Goal: Task Accomplishment & Management: Manage account settings

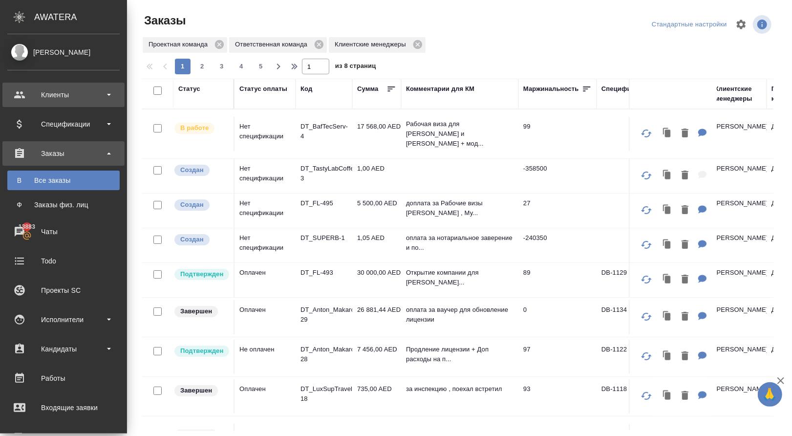
click at [65, 94] on div "Клиенты" at bounding box center [63, 94] width 112 height 15
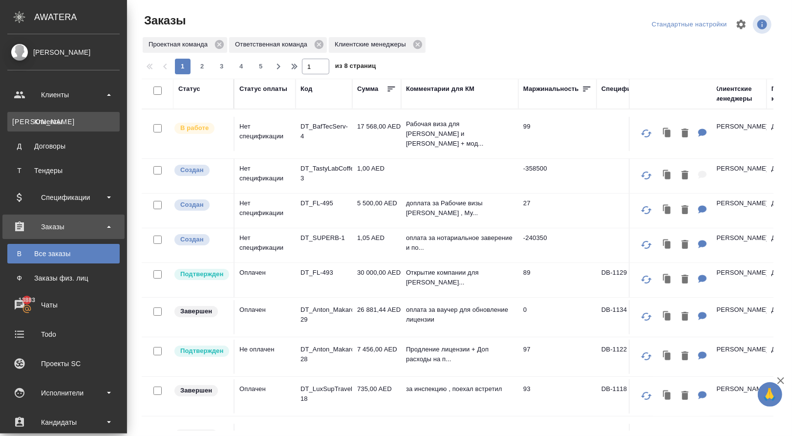
click at [65, 122] on div "Клиенты" at bounding box center [63, 122] width 103 height 10
select select "RU"
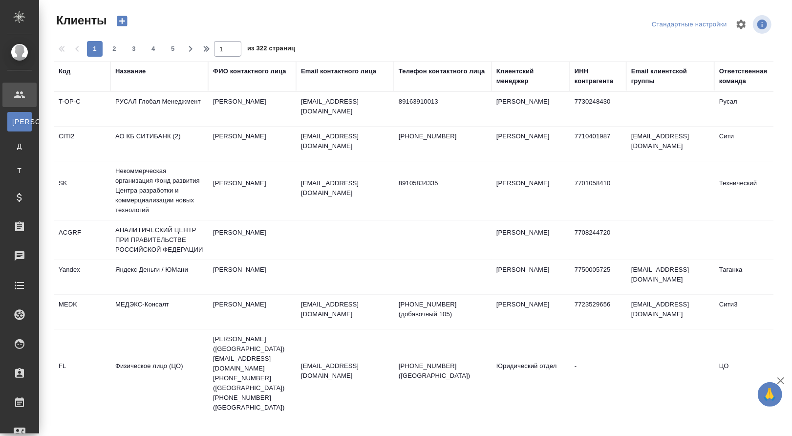
click at [134, 73] on div "Название" at bounding box center [130, 71] width 30 height 10
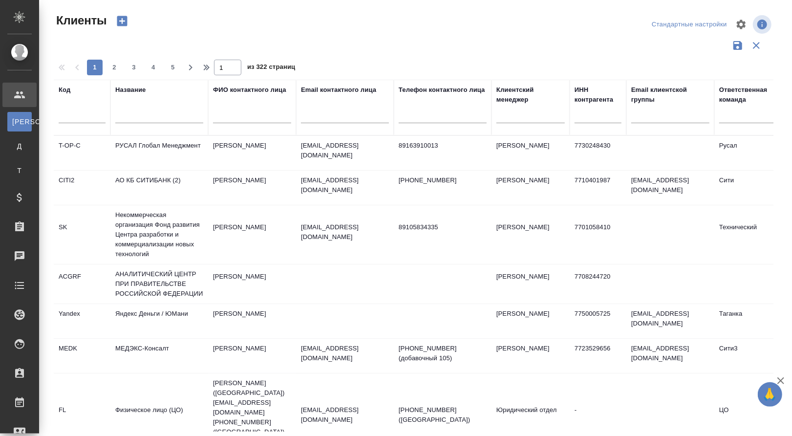
click at [156, 118] on input "text" at bounding box center [159, 117] width 88 height 12
type input "и"
type input "basera"
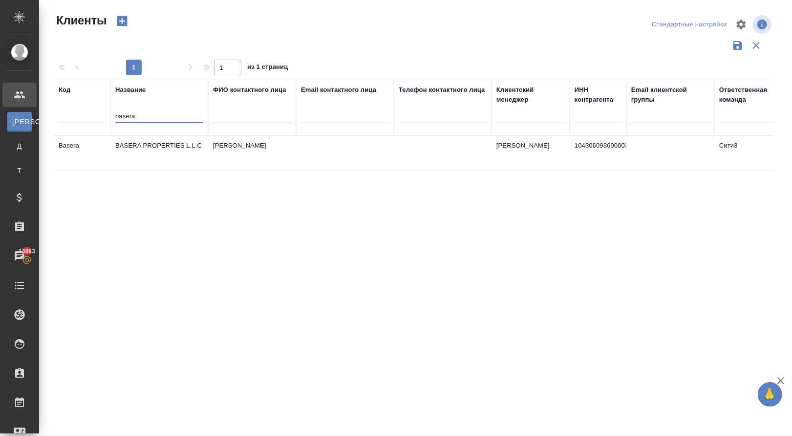
click at [139, 157] on td "BASERA PROPERTIES L.L.C" at bounding box center [159, 153] width 98 height 34
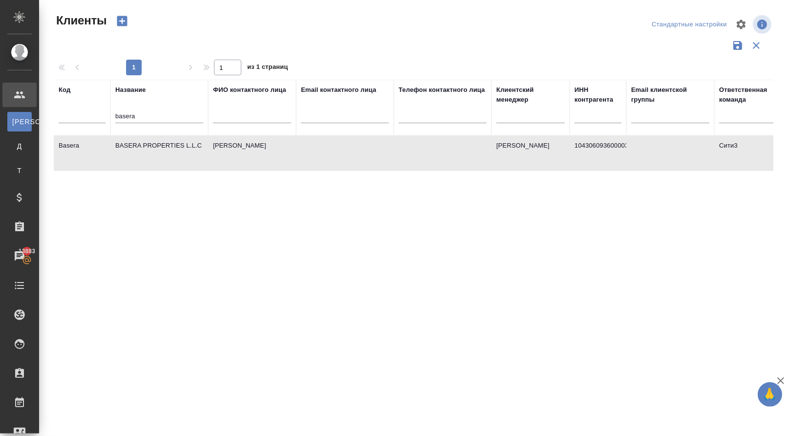
click at [139, 157] on td "BASERA PROPERTIES L.L.C" at bounding box center [159, 153] width 98 height 34
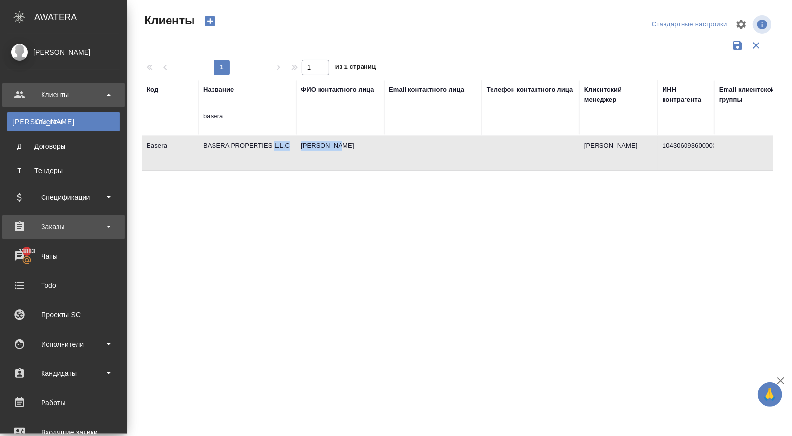
click at [77, 224] on div "Заказы" at bounding box center [63, 226] width 112 height 15
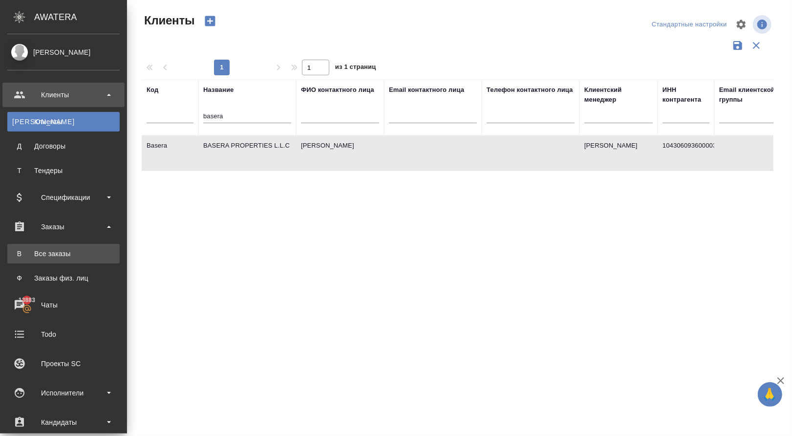
click at [101, 254] on div "Все заказы" at bounding box center [63, 254] width 103 height 10
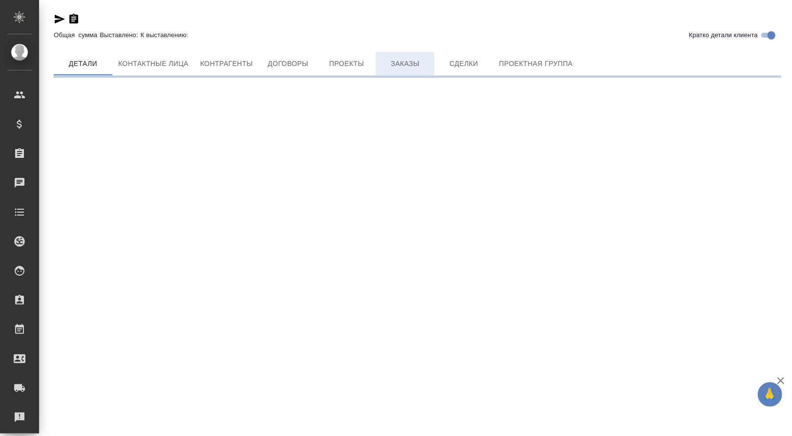
click at [412, 63] on span "Заказы" at bounding box center [404, 64] width 47 height 12
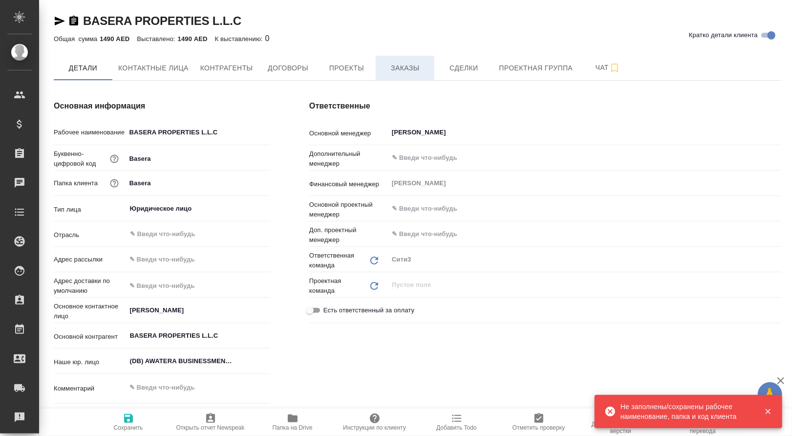
type textarea "x"
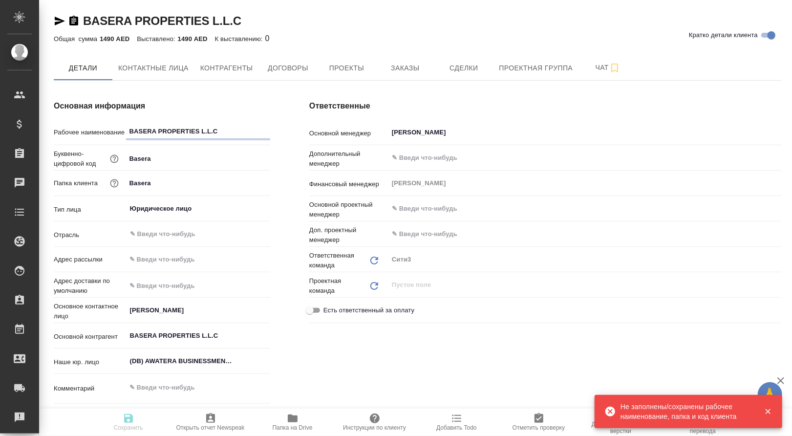
type textarea "x"
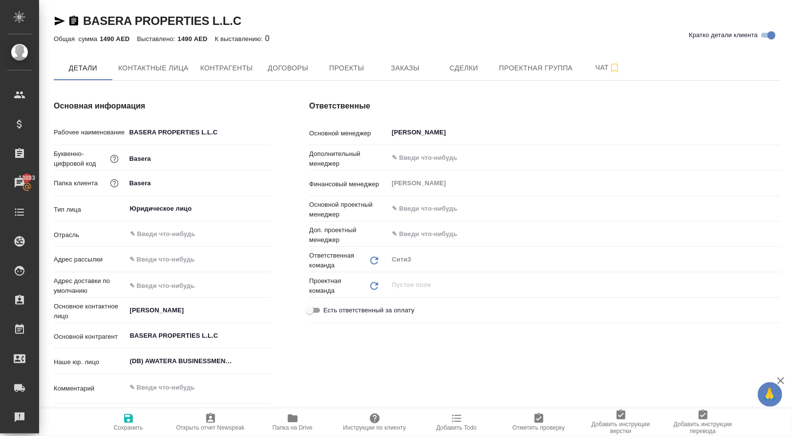
type textarea "x"
click at [401, 68] on span "Заказы" at bounding box center [404, 68] width 47 height 12
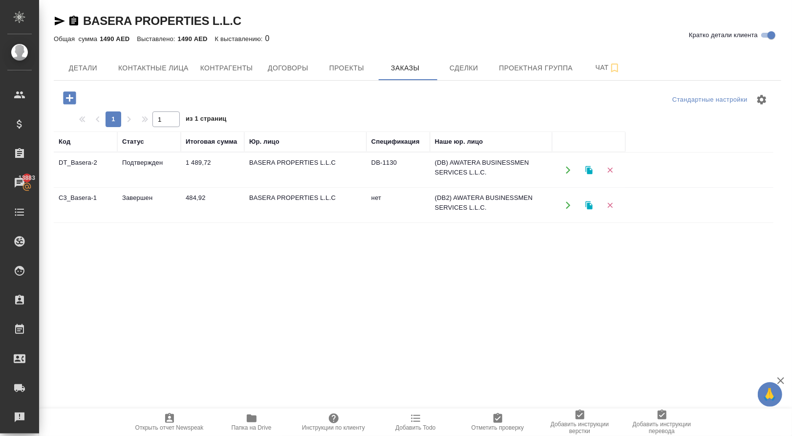
click at [571, 174] on icon "button" at bounding box center [568, 170] width 9 height 9
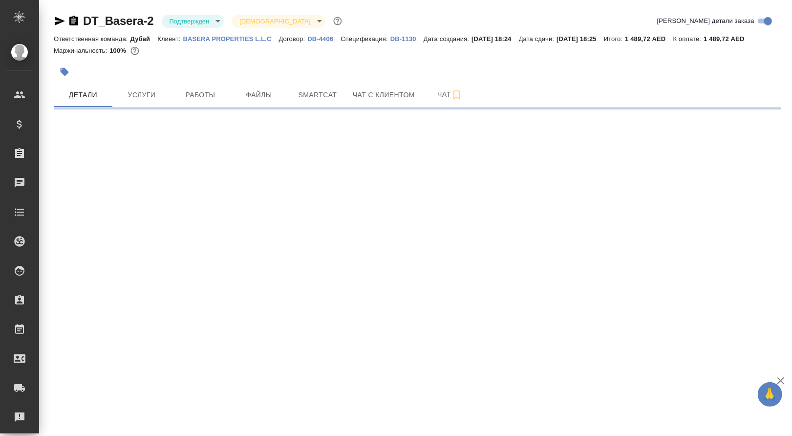
select select "RU"
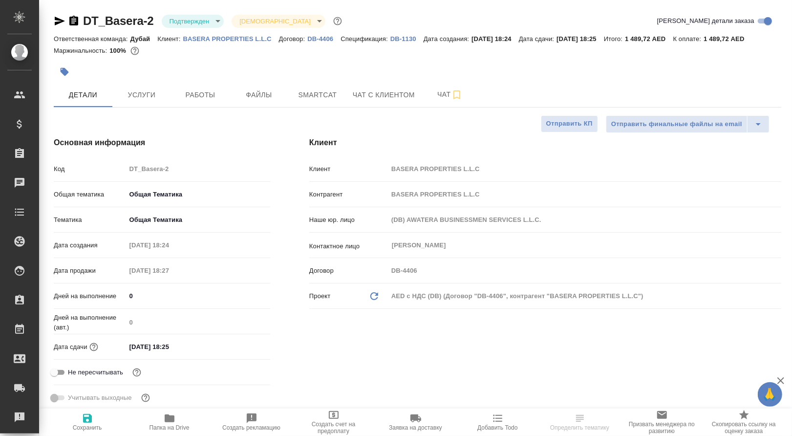
type textarea "x"
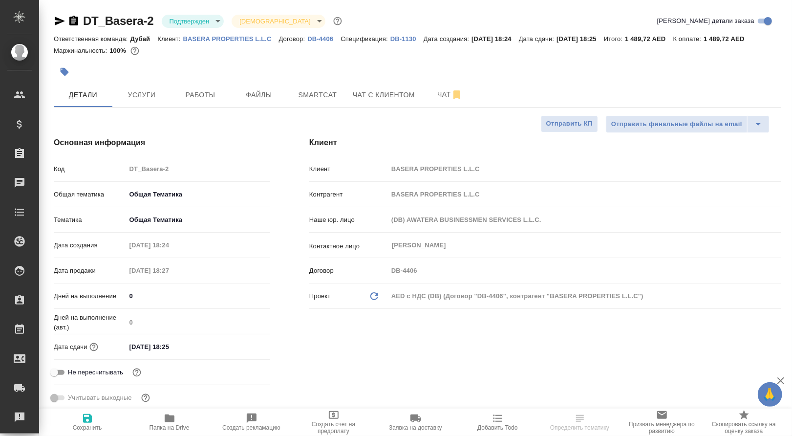
type textarea "x"
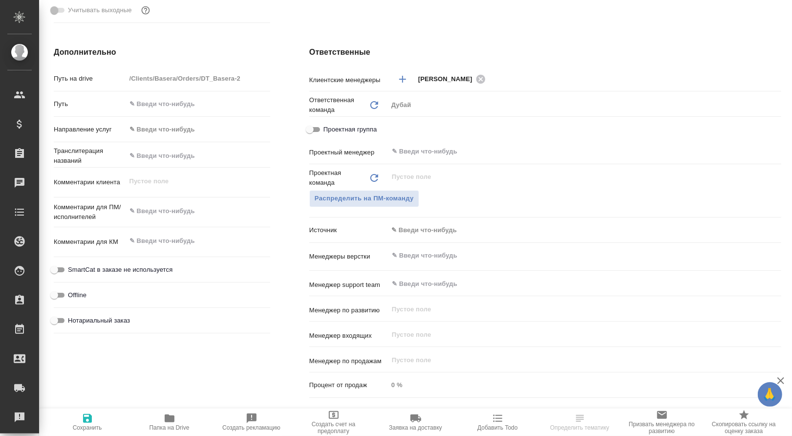
scroll to position [375, 0]
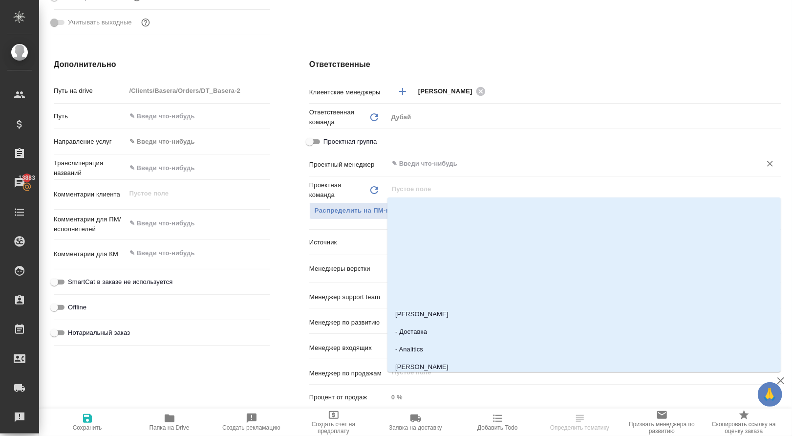
click at [425, 169] on input "text" at bounding box center [568, 164] width 355 height 12
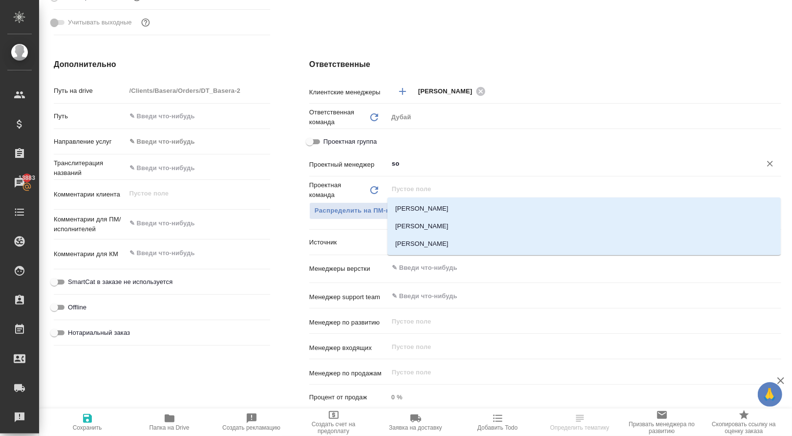
type input "sol"
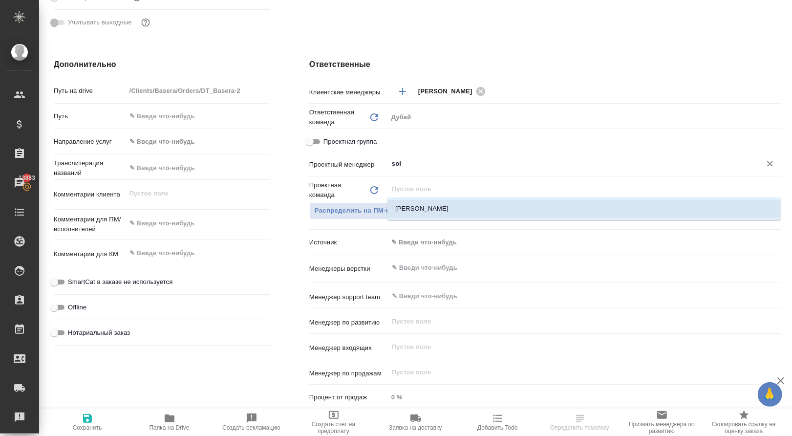
click at [406, 204] on li "[PERSON_NAME]" at bounding box center [583, 209] width 393 height 18
type textarea "x"
type input "[PERSON_NAME]"
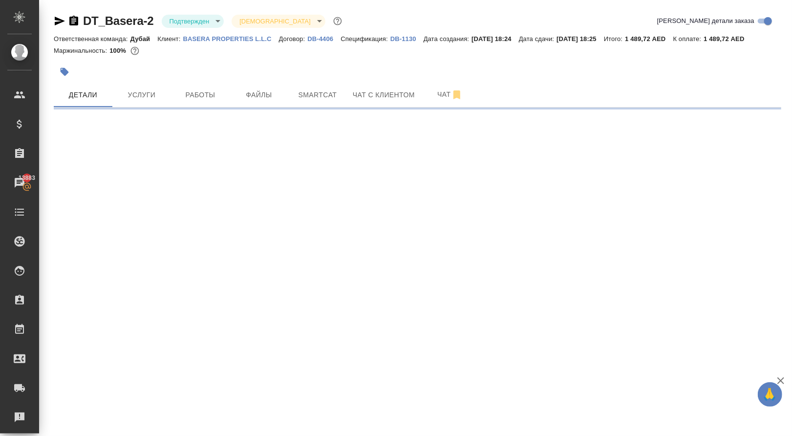
scroll to position [0, 0]
select select "RU"
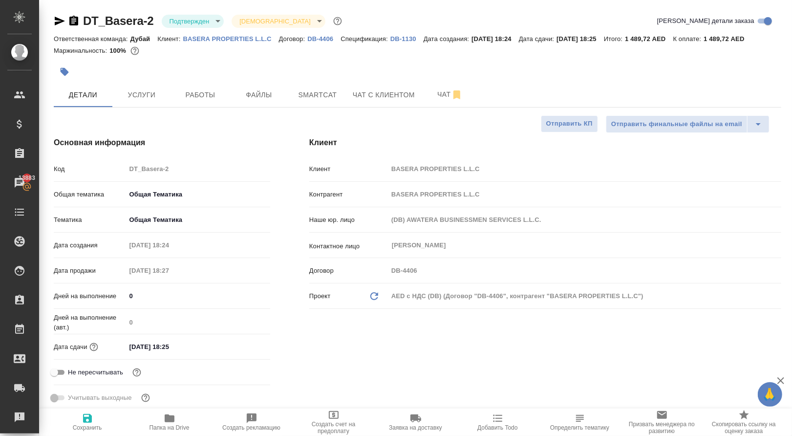
type textarea "x"
click at [88, 415] on icon "button" at bounding box center [88, 418] width 12 height 12
type textarea "x"
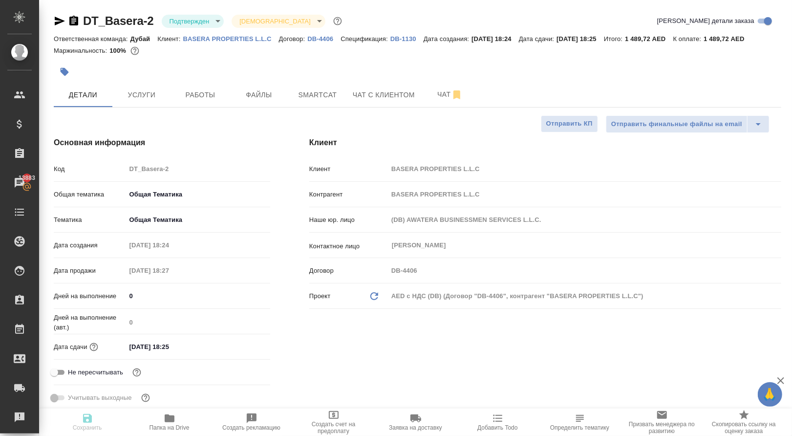
type textarea "x"
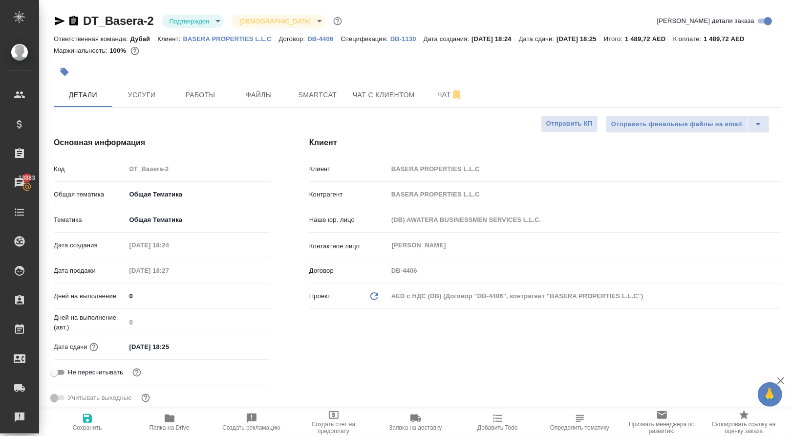
click at [88, 422] on icon "button" at bounding box center [88, 418] width 12 height 12
type textarea "x"
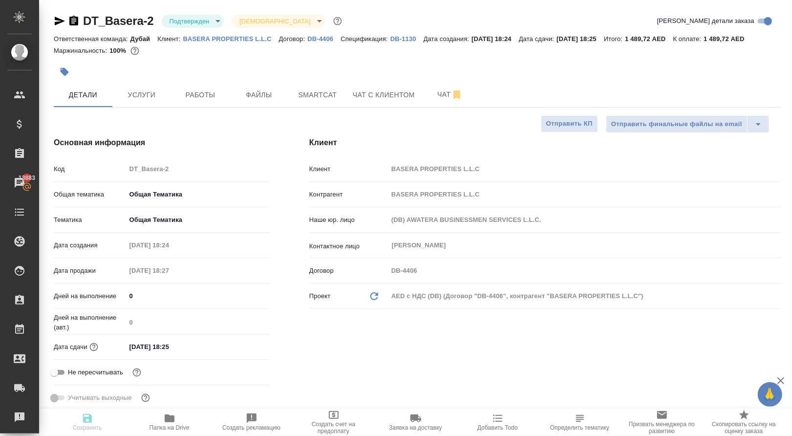
type textarea "x"
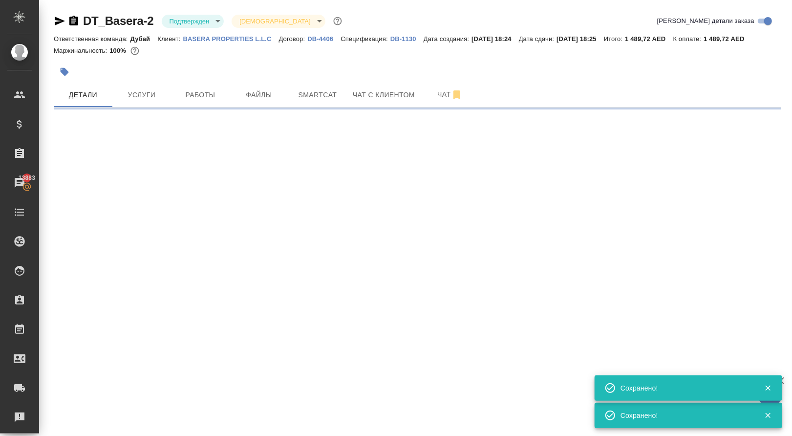
select select "RU"
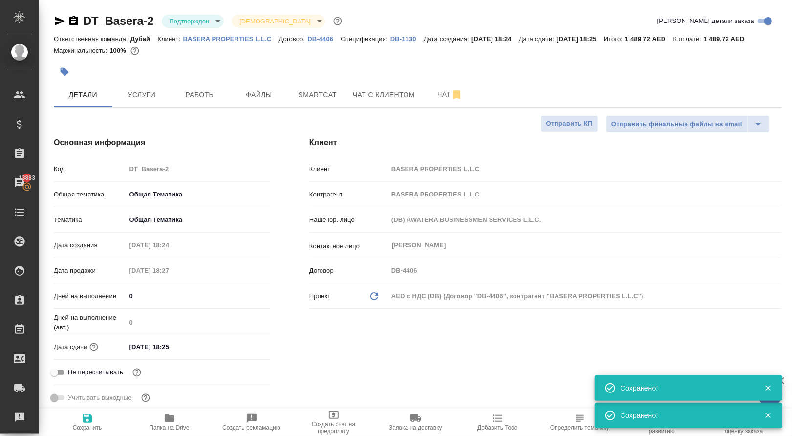
type textarea "x"
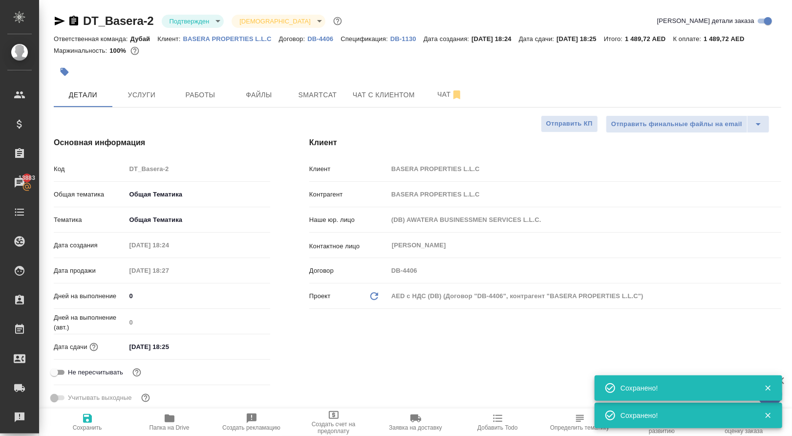
type textarea "x"
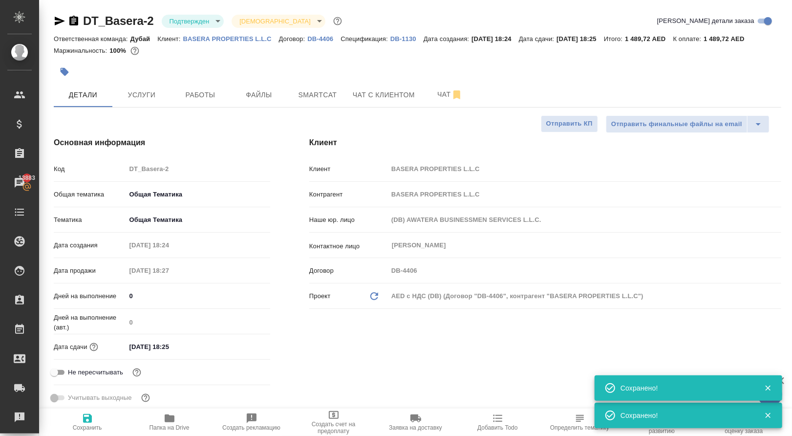
type textarea "x"
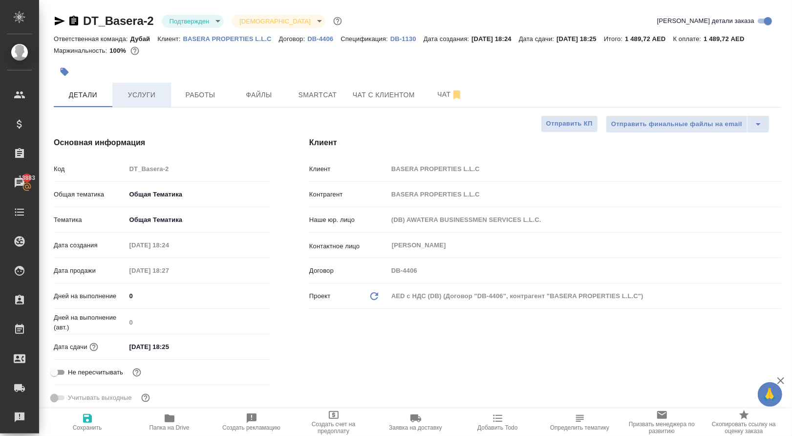
click at [146, 101] on span "Услуги" at bounding box center [141, 95] width 47 height 12
type textarea "x"
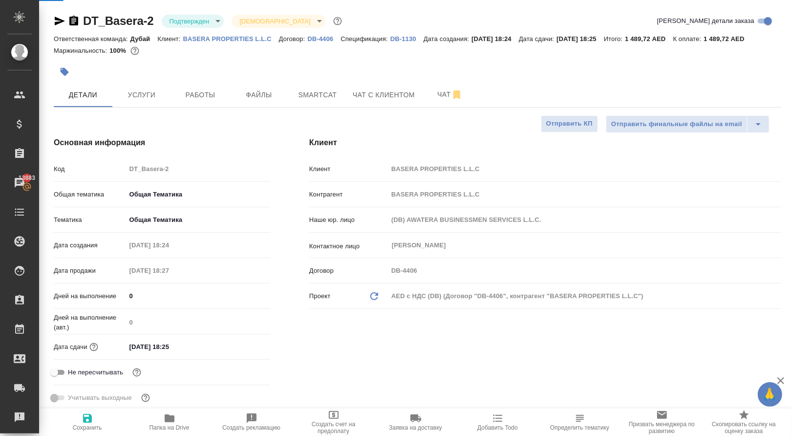
type textarea "x"
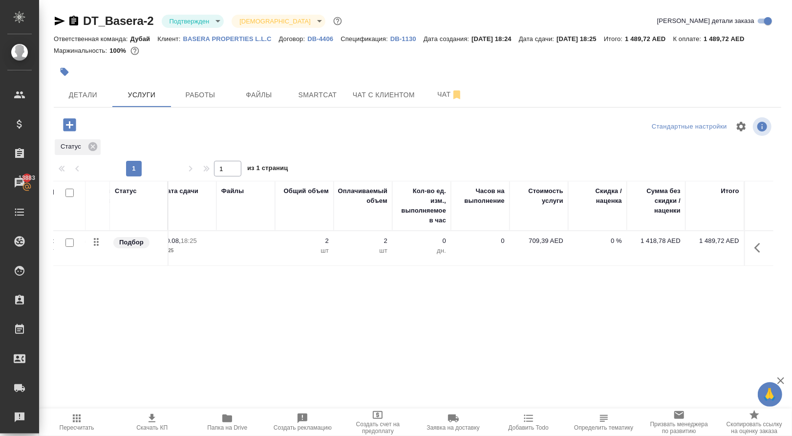
scroll to position [0, 201]
click at [755, 253] on icon "button" at bounding box center [760, 248] width 12 height 12
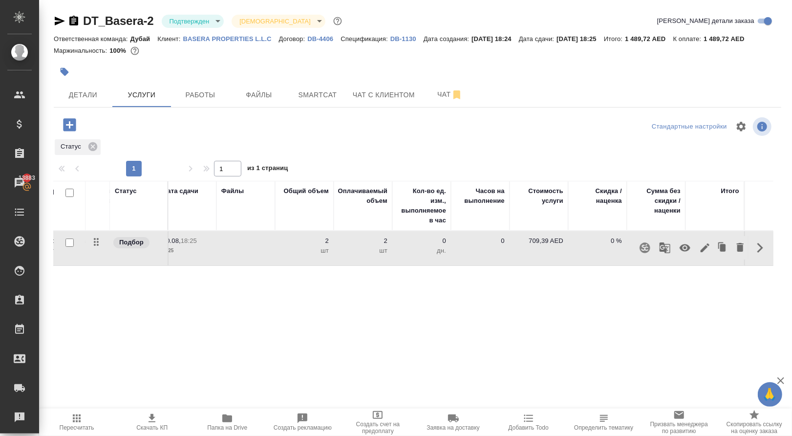
click at [629, 344] on div "Статус Услуга для клиента (RU) Вид работ Направление перевода Дата сдачи Файлы …" at bounding box center [413, 286] width 719 height 210
click at [766, 259] on button "button" at bounding box center [759, 247] width 23 height 23
click at [699, 253] on icon "button" at bounding box center [705, 248] width 12 height 12
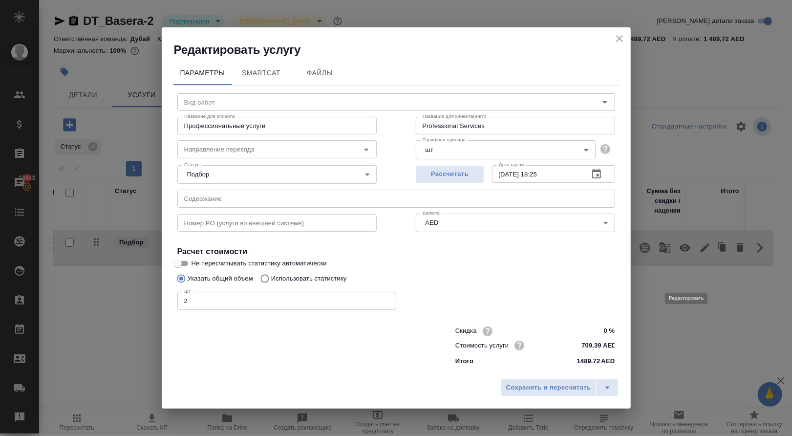
type input "Профессиональные услуги"
type input "1"
click at [386, 303] on input "1" at bounding box center [286, 301] width 219 height 18
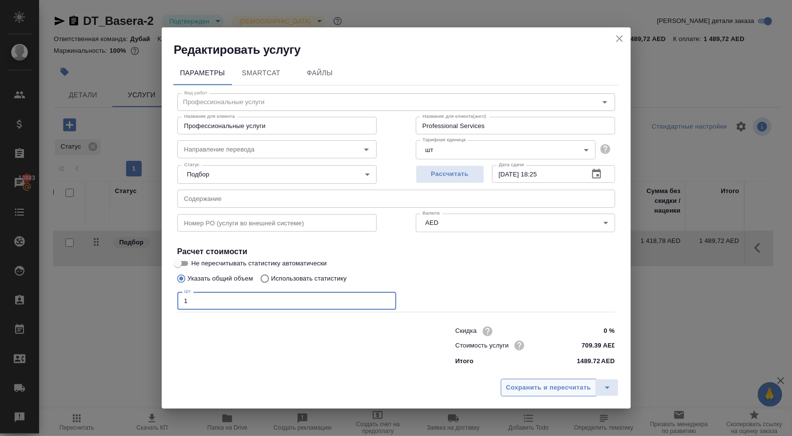
click at [516, 393] on span "Сохранить и пересчитать" at bounding box center [548, 387] width 85 height 11
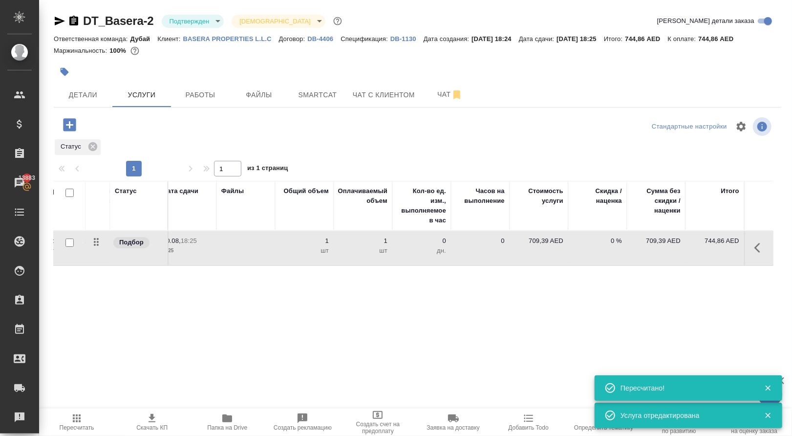
click at [538, 246] on p "709,39 AED" at bounding box center [538, 241] width 49 height 10
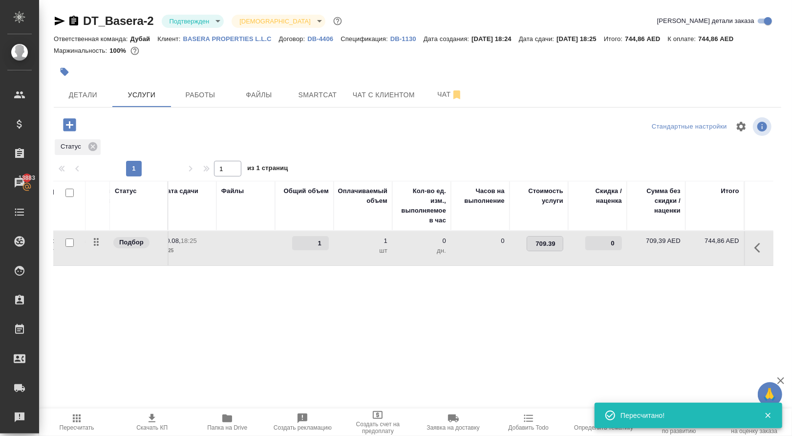
paste input "52.91"
type input "752.91"
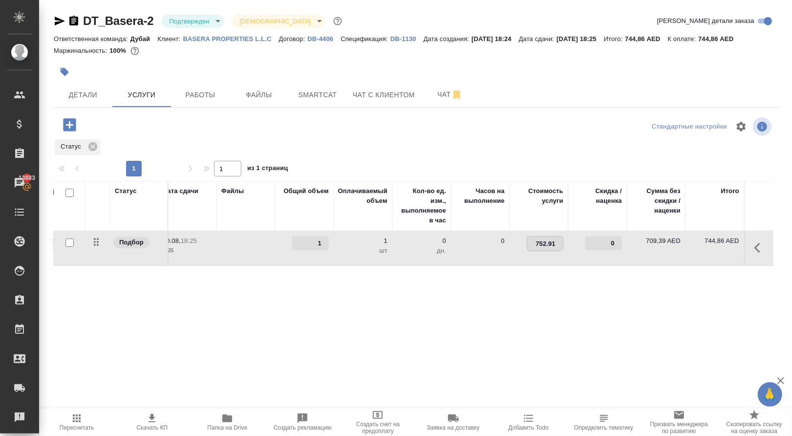
click at [74, 418] on icon "button" at bounding box center [77, 418] width 8 height 8
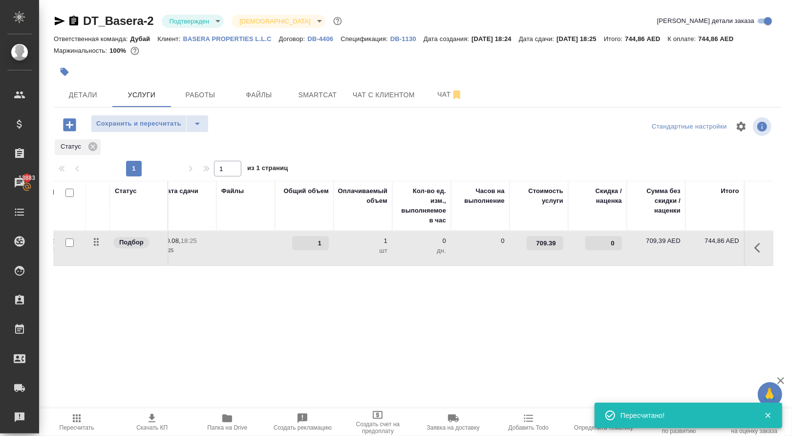
click at [74, 418] on icon "button" at bounding box center [77, 418] width 8 height 8
drag, startPoint x: 536, startPoint y: 256, endPoint x: 613, endPoint y: 256, distance: 77.6
click at [613, 256] on tr "Подбор Профессиональные услуги Профессиональные услуги 20.08, 18:25 2025 1 1 шт…" at bounding box center [313, 248] width 920 height 35
paste input "52.91"
type input "752.91"
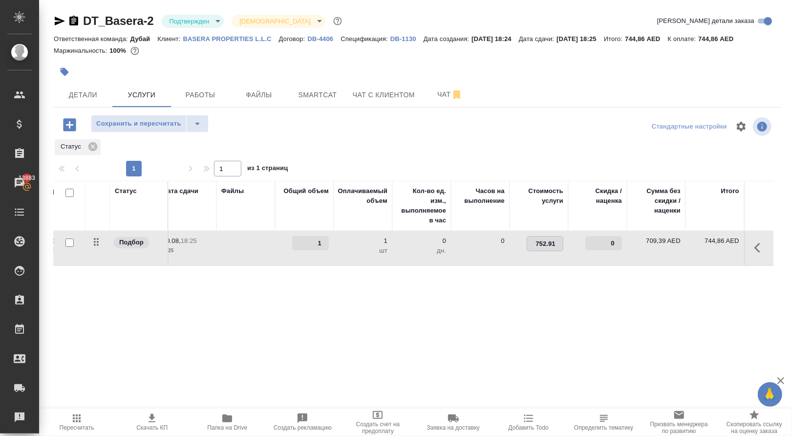
click at [540, 299] on div "Статус Услуга для клиента (RU) Вид работ Направление перевода Дата сдачи Файлы …" at bounding box center [413, 286] width 719 height 210
click at [169, 129] on span "Сохранить и пересчитать" at bounding box center [138, 123] width 85 height 11
click at [155, 129] on span "Сохранить и пересчитать" at bounding box center [138, 123] width 85 height 11
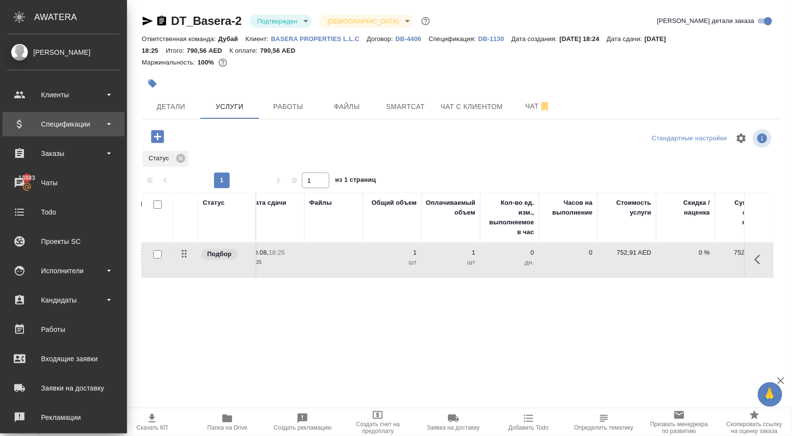
click at [77, 127] on div "Спецификации" at bounding box center [63, 124] width 112 height 15
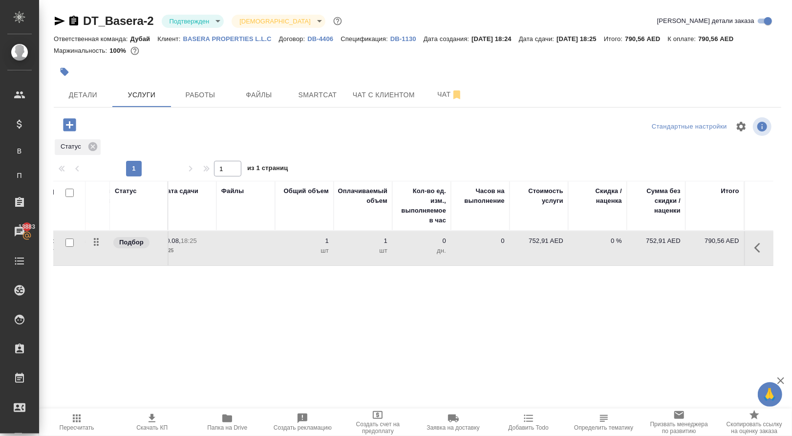
click at [416, 35] on p "DB-1130" at bounding box center [406, 38] width 33 height 7
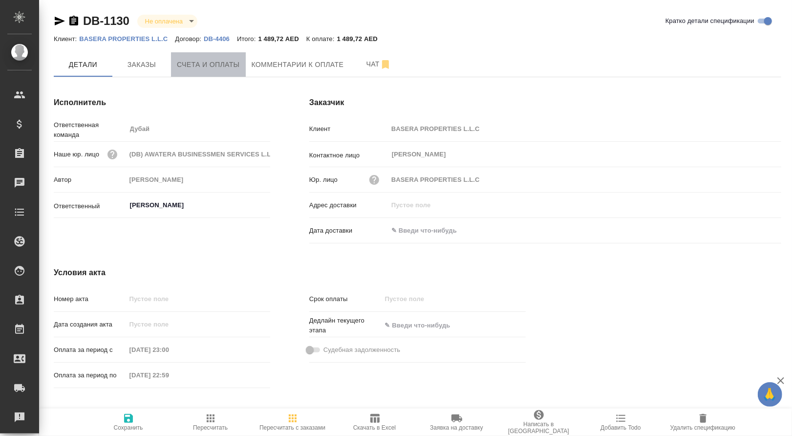
click at [219, 67] on span "Счета и оплаты" at bounding box center [208, 65] width 63 height 12
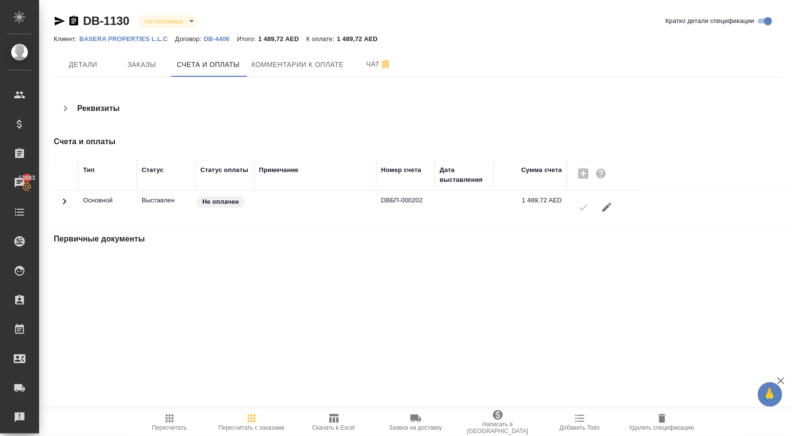
click at [618, 215] on button "button" at bounding box center [606, 206] width 23 height 23
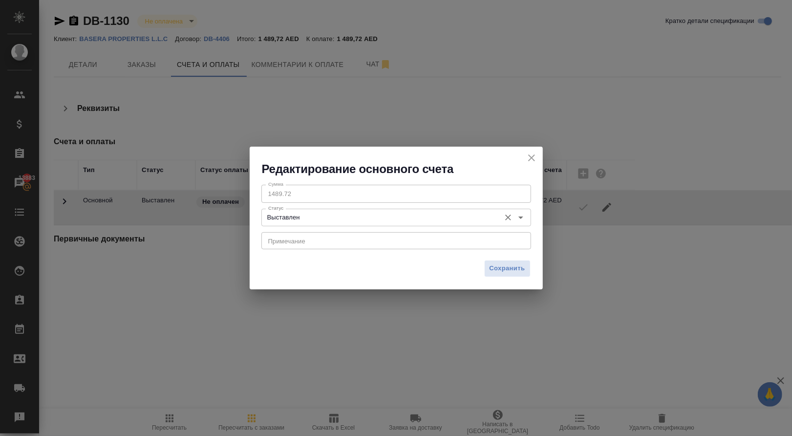
click at [415, 219] on input "Выставлен" at bounding box center [379, 217] width 231 height 12
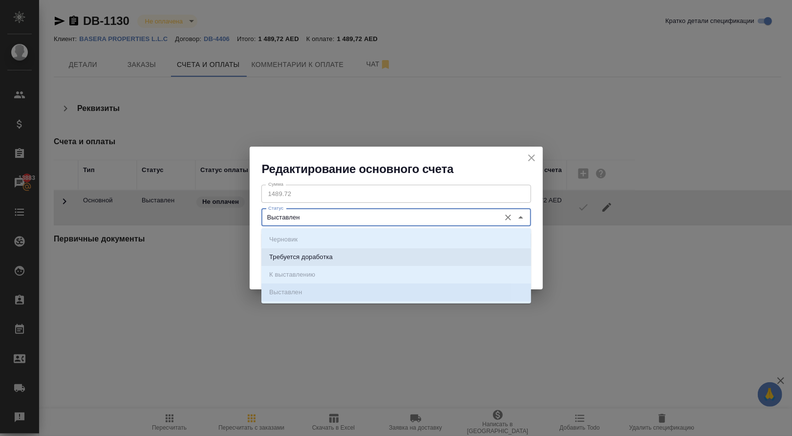
click at [328, 266] on li "Требуется доработка" at bounding box center [396, 257] width 270 height 18
type input "Требуется доработка"
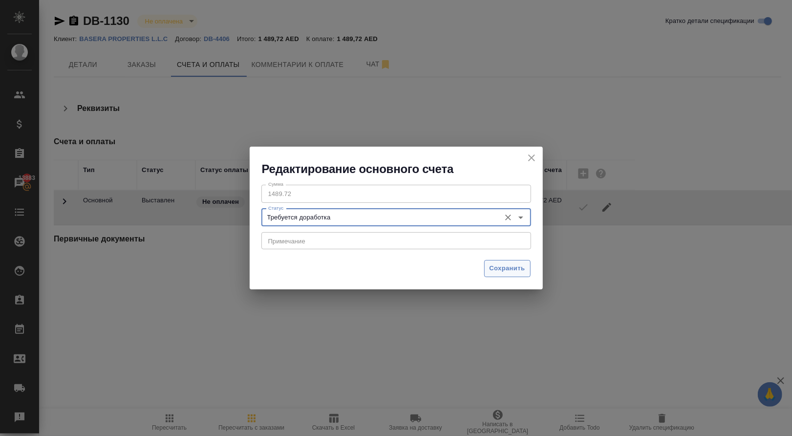
click at [498, 268] on span "Сохранить" at bounding box center [507, 268] width 36 height 11
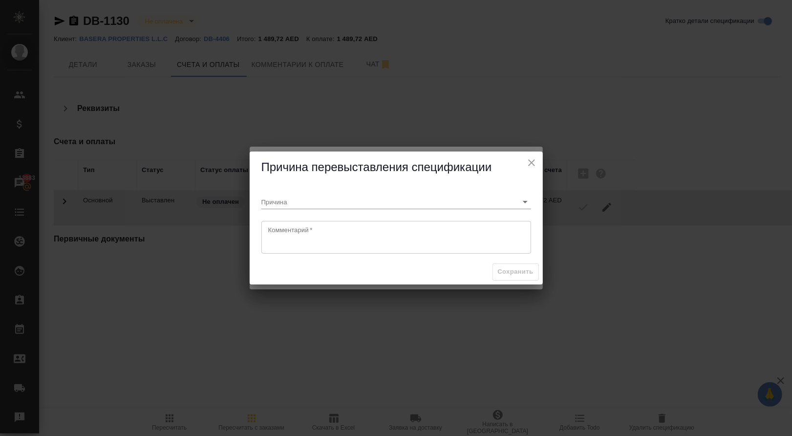
click at [409, 230] on textarea at bounding box center [396, 237] width 256 height 22
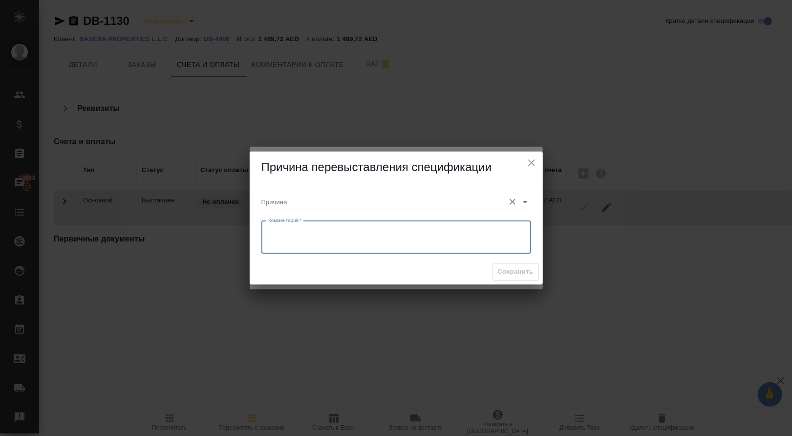
click at [387, 204] on input "Причина" at bounding box center [380, 201] width 238 height 13
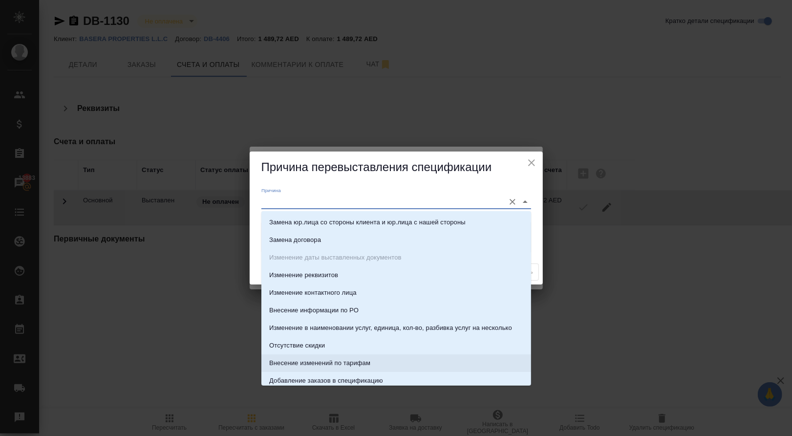
click at [376, 358] on li "Внесение изменений по тарифам" at bounding box center [396, 363] width 270 height 18
type input "Внесение изменений по тарифам"
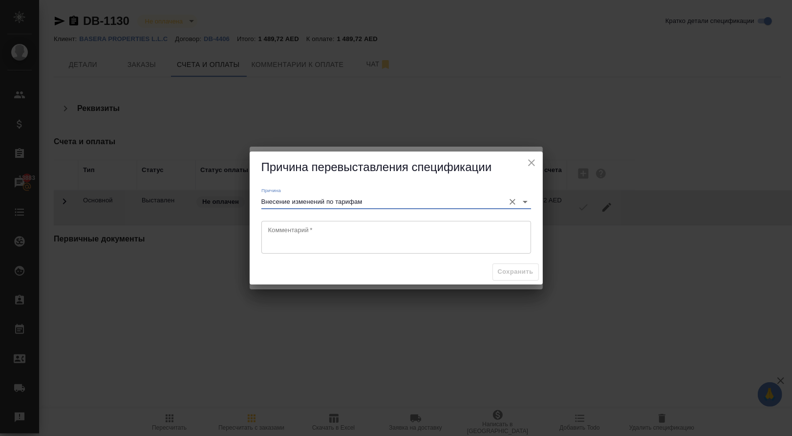
click at [354, 249] on div "Комментарий *" at bounding box center [396, 237] width 270 height 33
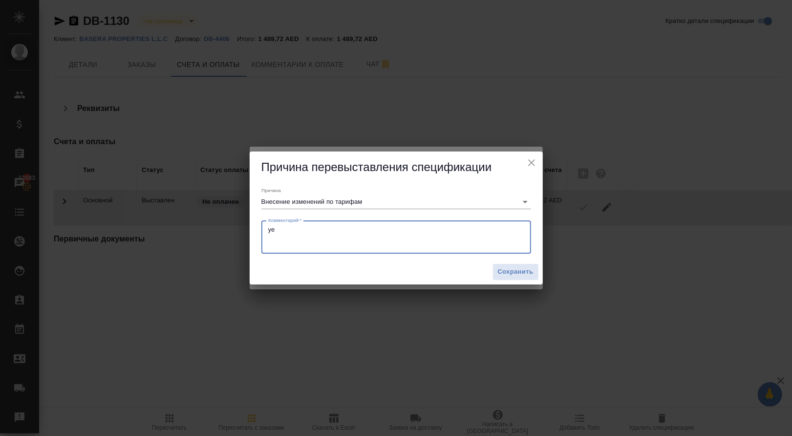
type textarea "y"
type textarea "нужно сменить сумму иновйса"
click at [510, 274] on span "Сохранить" at bounding box center [516, 271] width 36 height 11
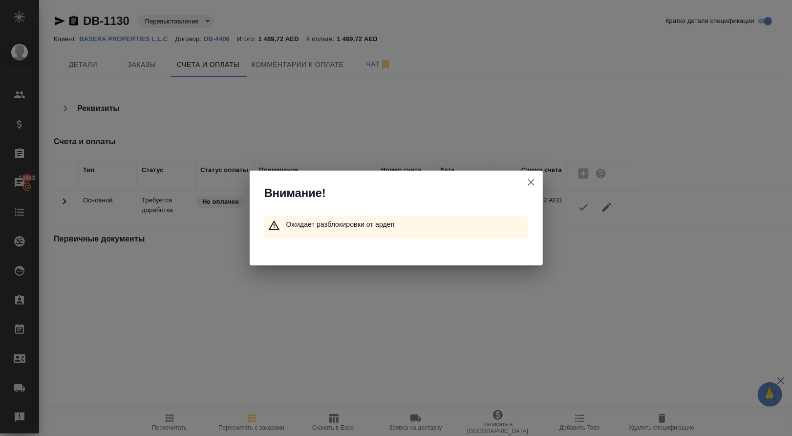
click at [530, 182] on icon "button" at bounding box center [530, 182] width 7 height 7
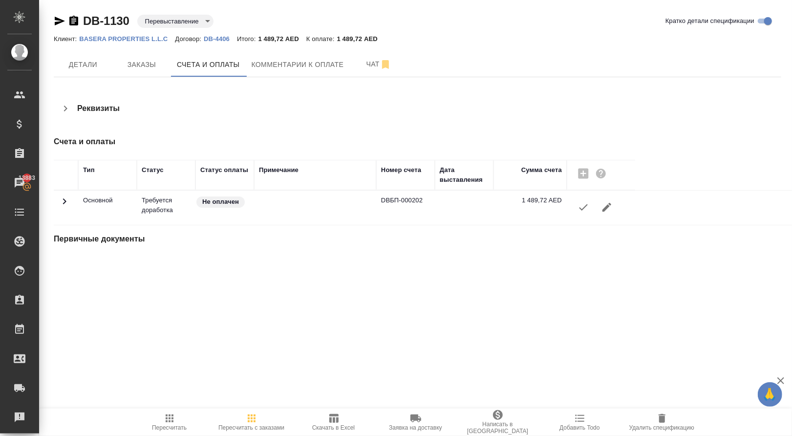
click at [170, 419] on icon "button" at bounding box center [170, 418] width 8 height 8
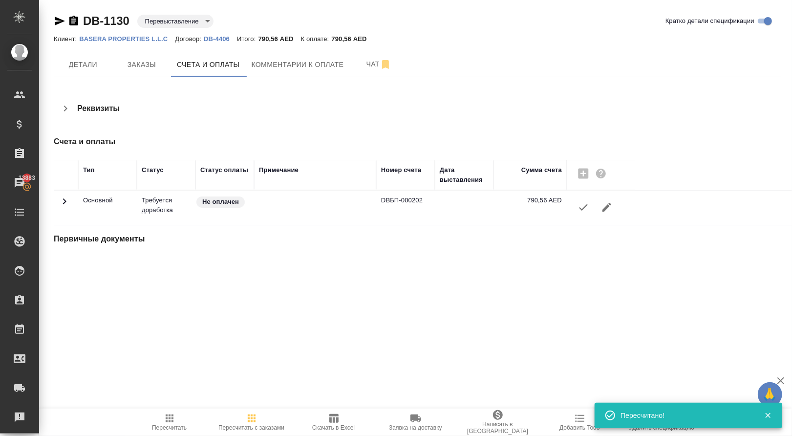
click at [170, 418] on icon "button" at bounding box center [170, 418] width 8 height 8
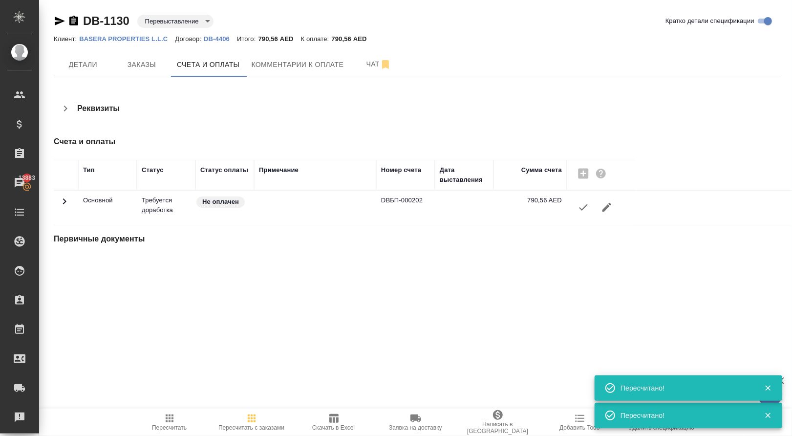
click at [586, 211] on icon "button" at bounding box center [583, 207] width 12 height 12
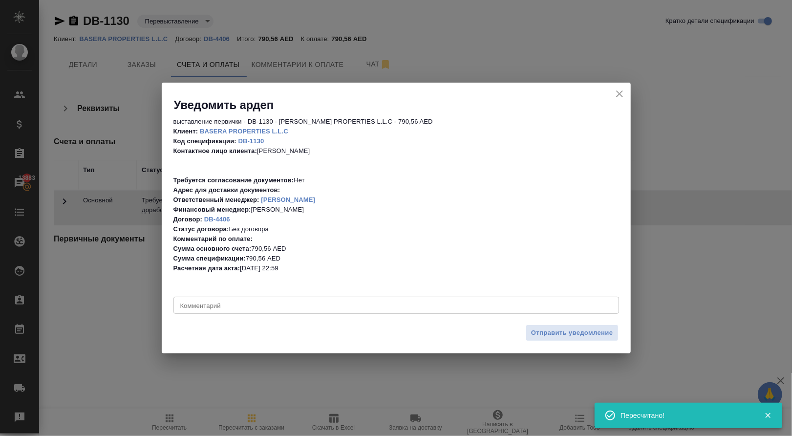
click at [404, 309] on div "x Комментарий" at bounding box center [395, 304] width 445 height 17
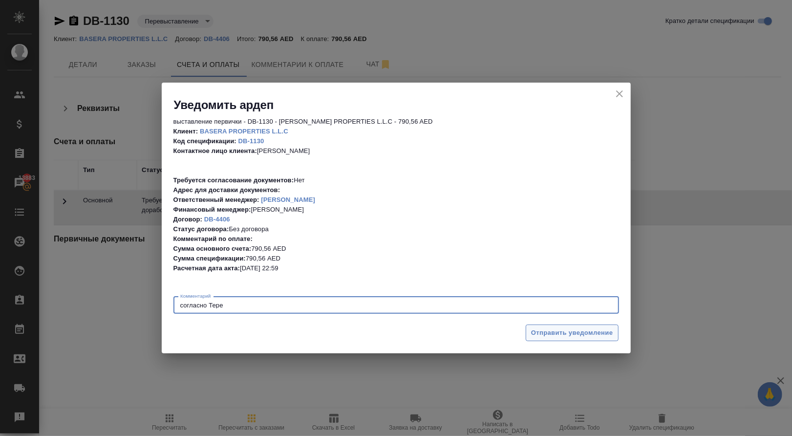
type textarea "согласно Тере"
click at [590, 334] on span "Отправить уведомление" at bounding box center [572, 332] width 82 height 11
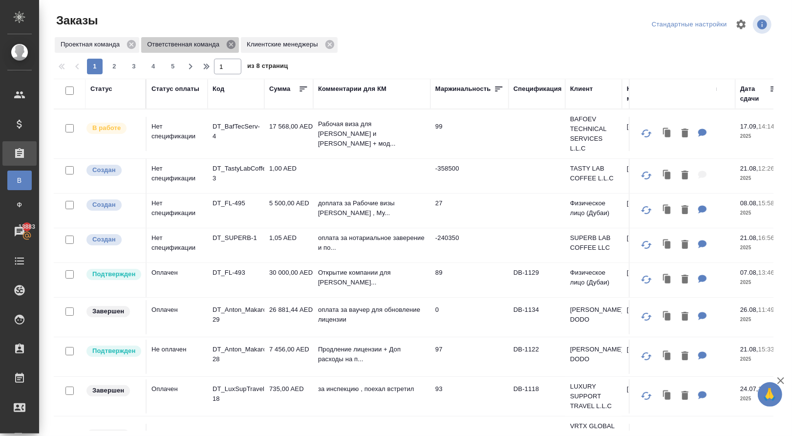
click at [235, 46] on icon at bounding box center [231, 44] width 9 height 9
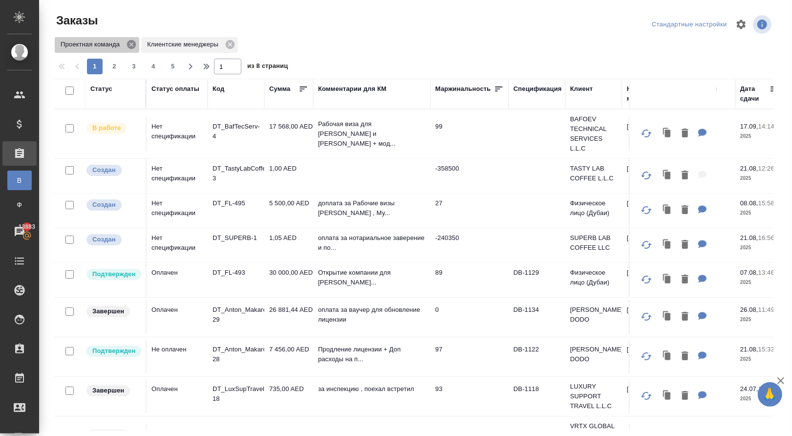
click at [131, 47] on icon at bounding box center [131, 44] width 9 height 9
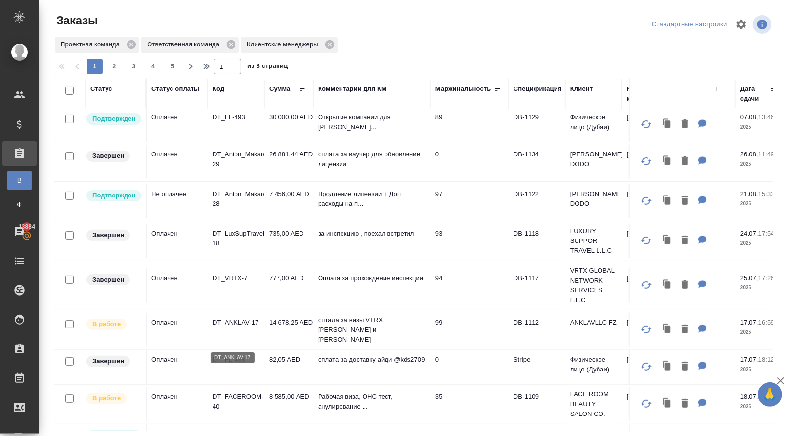
scroll to position [153, 0]
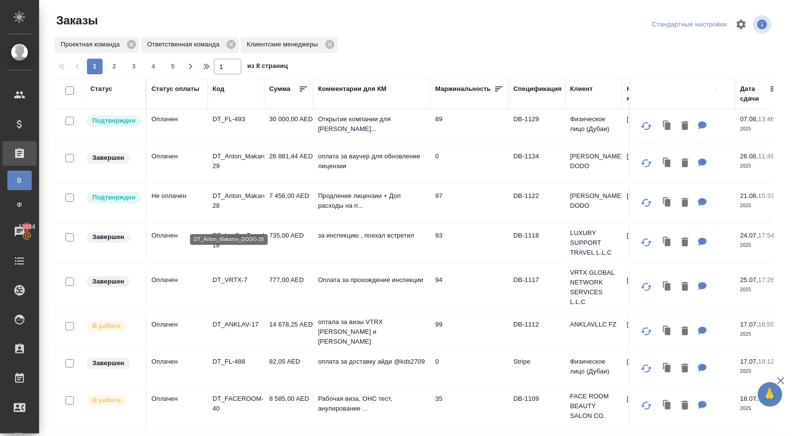
click at [239, 210] on p "DT_Anton_Makarov_DODO-28" at bounding box center [235, 201] width 47 height 20
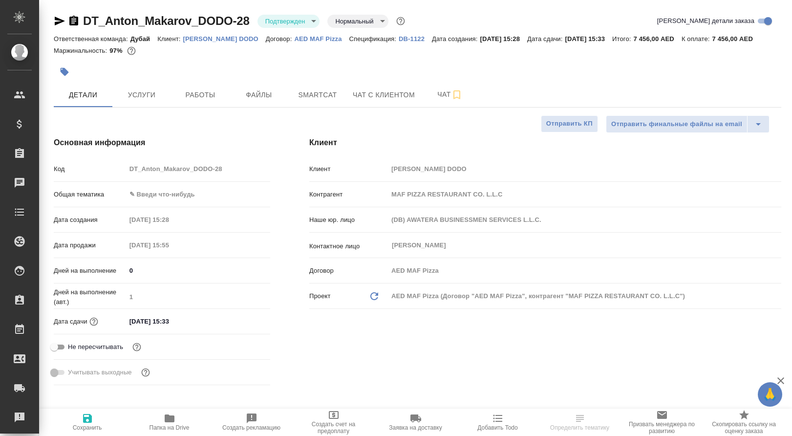
select select "RU"
click at [153, 101] on span "Услуги" at bounding box center [141, 95] width 47 height 12
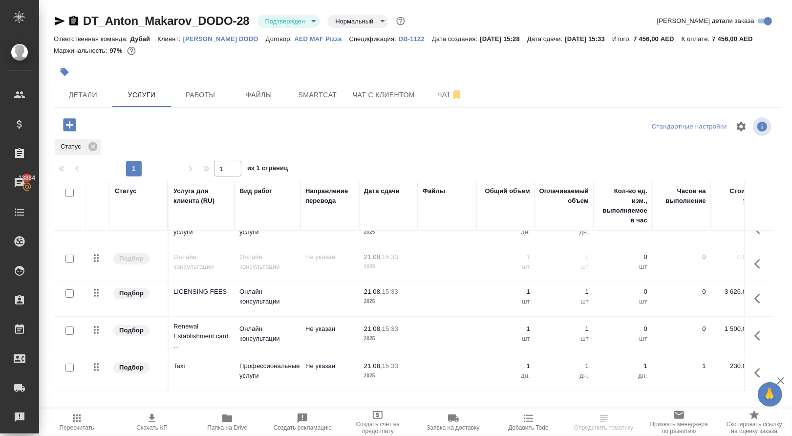
scroll to position [31, 0]
click at [754, 303] on icon "button" at bounding box center [757, 298] width 6 height 10
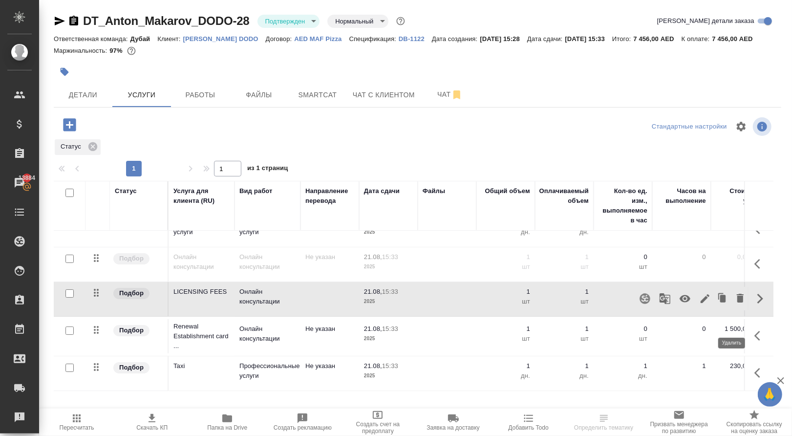
click at [734, 304] on icon "button" at bounding box center [740, 298] width 12 height 12
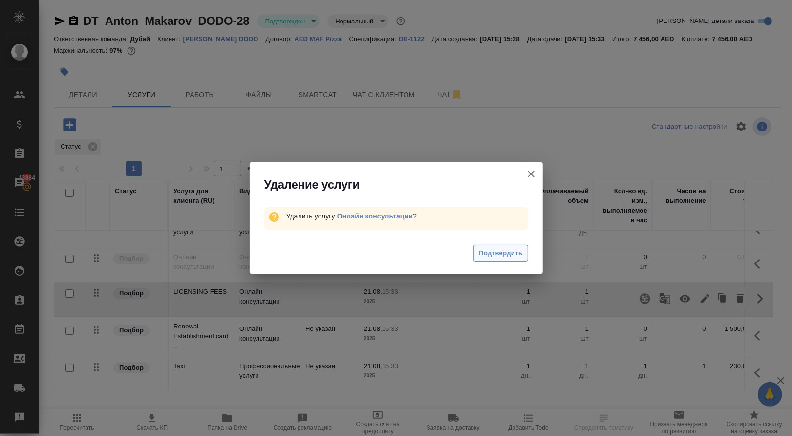
click at [524, 262] on button "Подтвердить" at bounding box center [500, 253] width 54 height 17
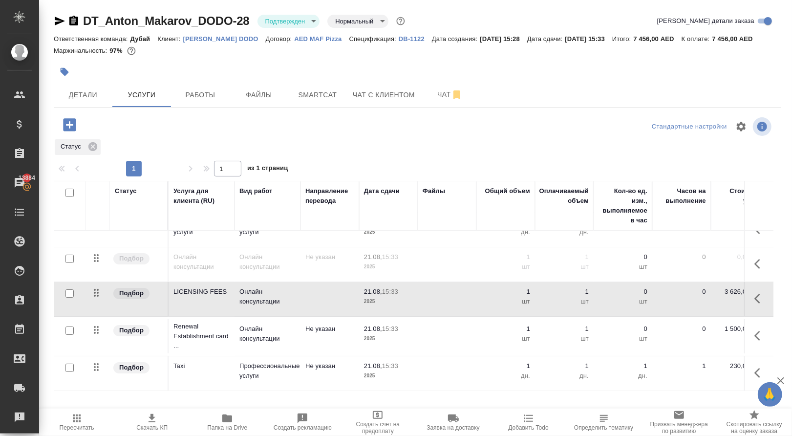
scroll to position [2, 0]
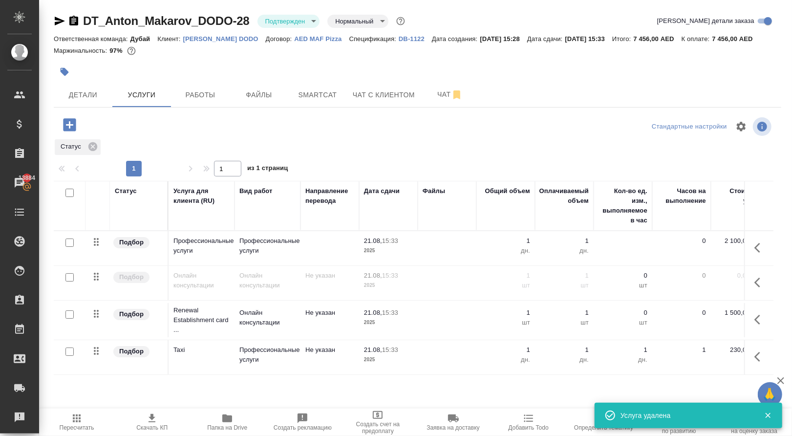
click at [758, 351] on icon "button" at bounding box center [760, 357] width 12 height 12
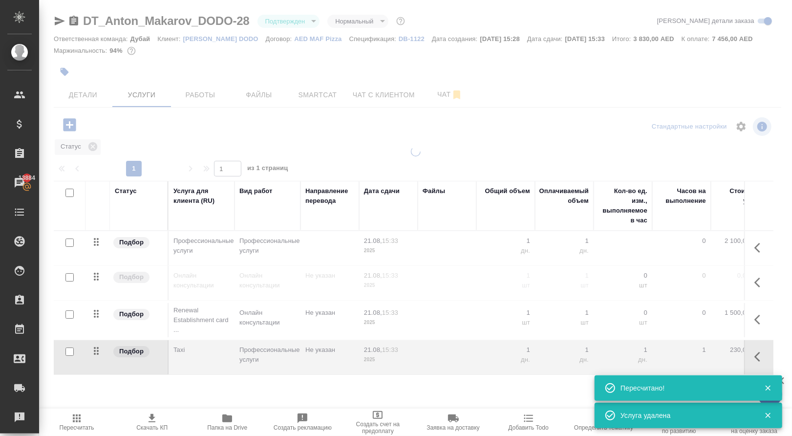
click at [525, 393] on div at bounding box center [415, 280] width 752 height 269
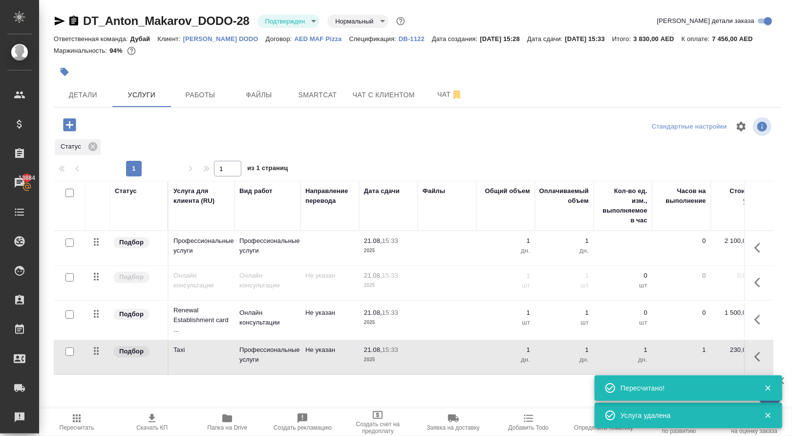
click at [525, 391] on div "Статус Услуга для клиента (RU) Вид работ Направление перевода Дата сдачи Файлы …" at bounding box center [413, 286] width 719 height 210
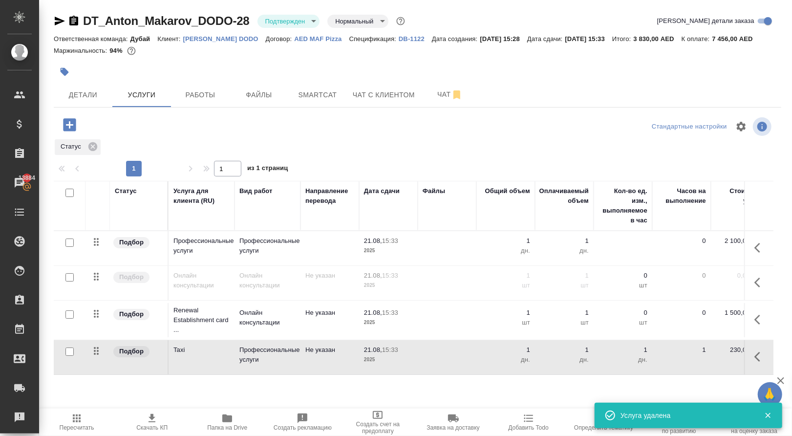
click at [525, 391] on div "Статус Услуга для клиента (RU) Вид работ Направление перевода Дата сдачи Файлы …" at bounding box center [413, 286] width 719 height 210
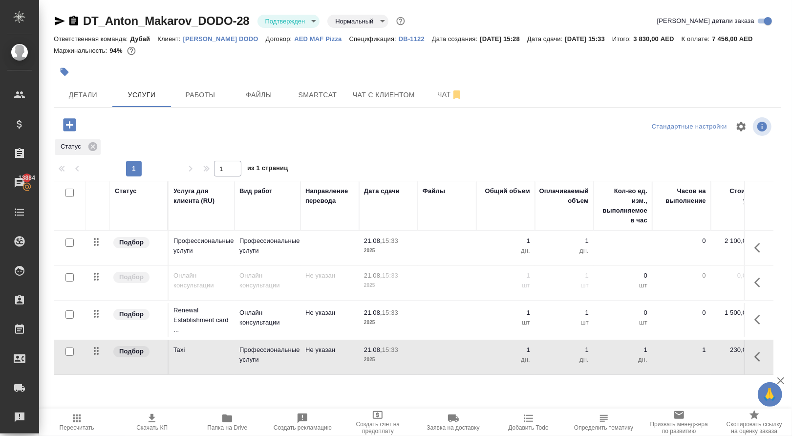
click at [755, 313] on icon "button" at bounding box center [760, 319] width 12 height 12
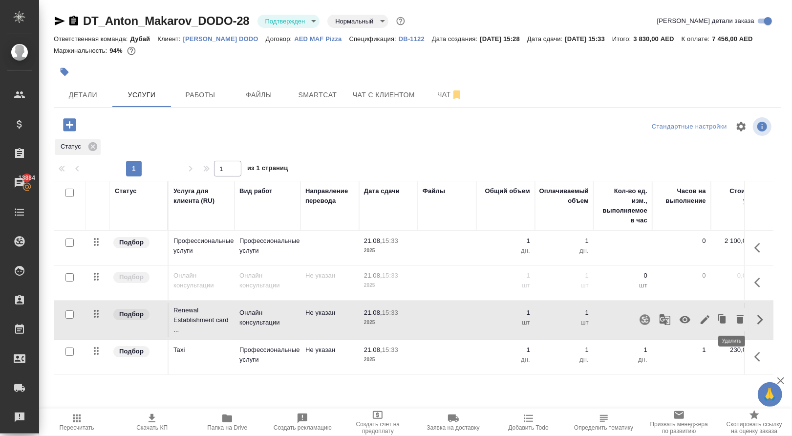
click at [739, 316] on icon "button" at bounding box center [740, 319] width 12 height 12
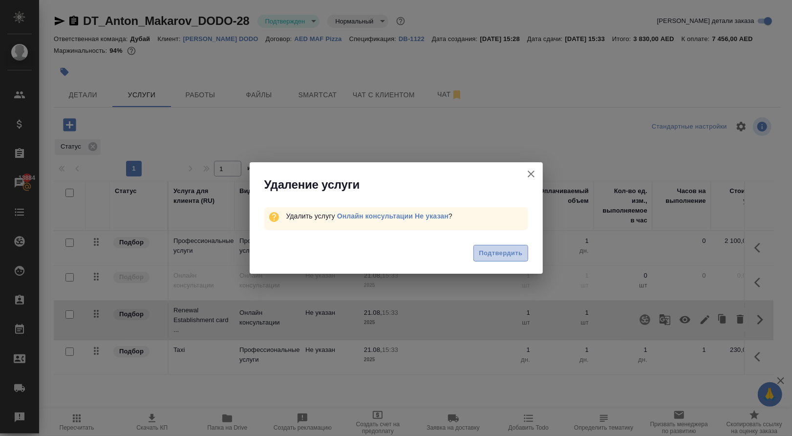
click at [497, 256] on span "Подтвердить" at bounding box center [500, 253] width 43 height 11
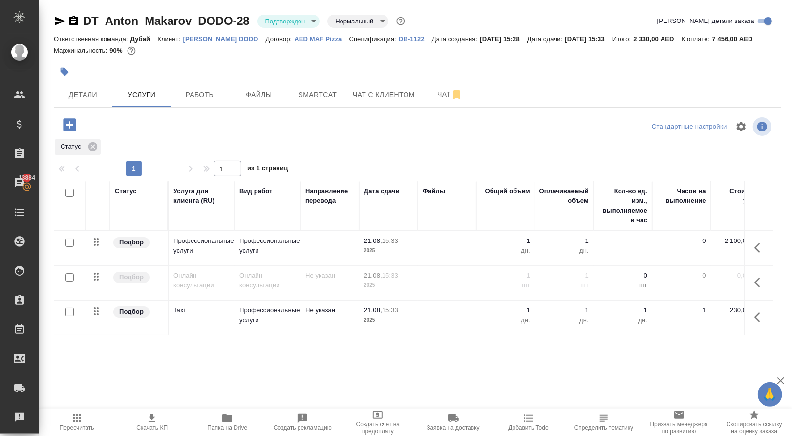
scroll to position [0, 0]
click at [202, 101] on span "Работы" at bounding box center [200, 95] width 47 height 12
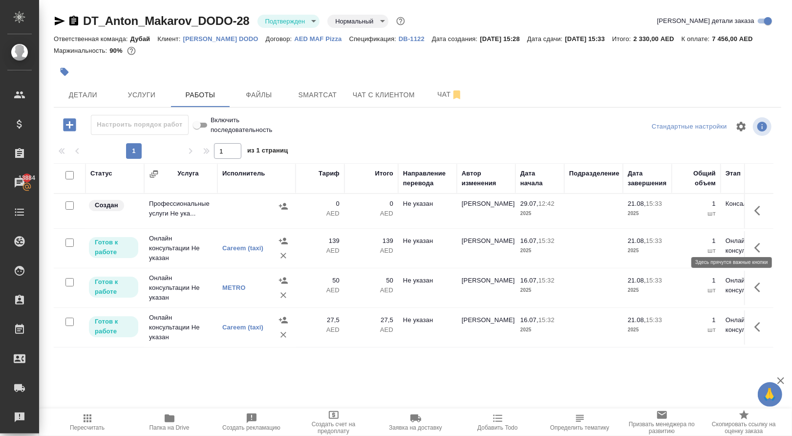
click at [756, 215] on icon "button" at bounding box center [757, 211] width 6 height 10
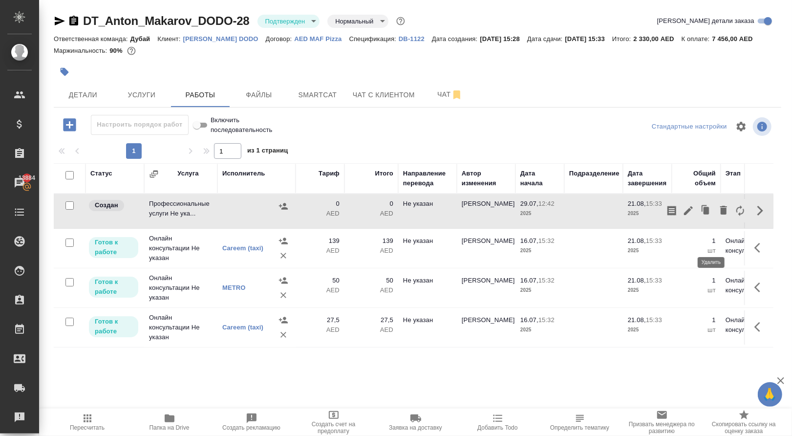
click at [720, 214] on icon "button" at bounding box center [723, 210] width 7 height 9
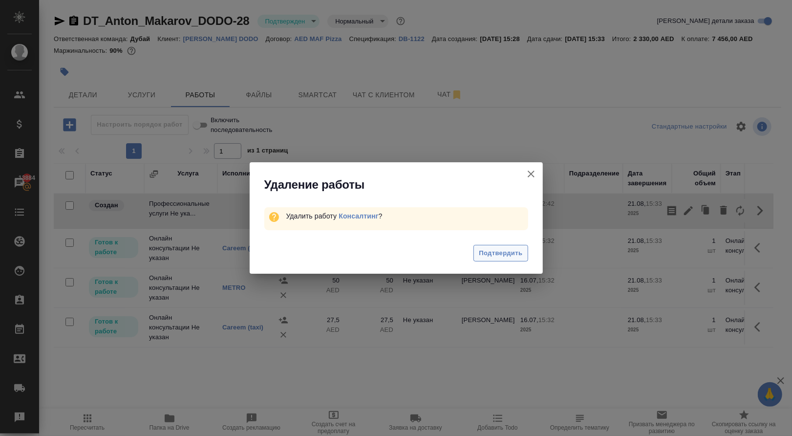
click at [510, 254] on span "Подтвердить" at bounding box center [500, 253] width 43 height 11
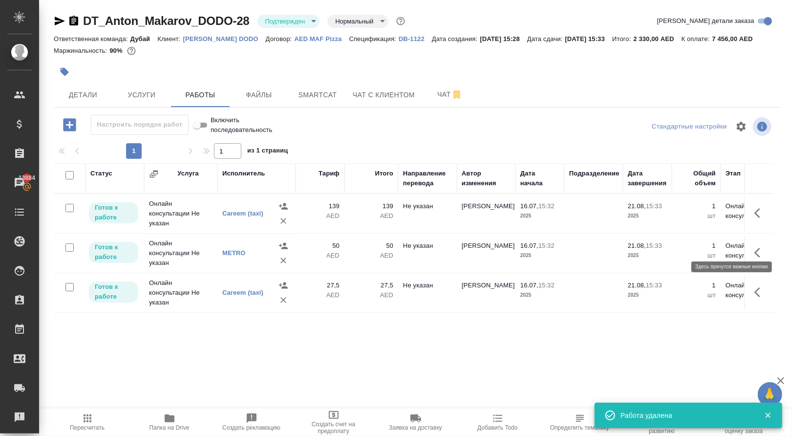
click at [756, 219] on icon "button" at bounding box center [760, 213] width 12 height 12
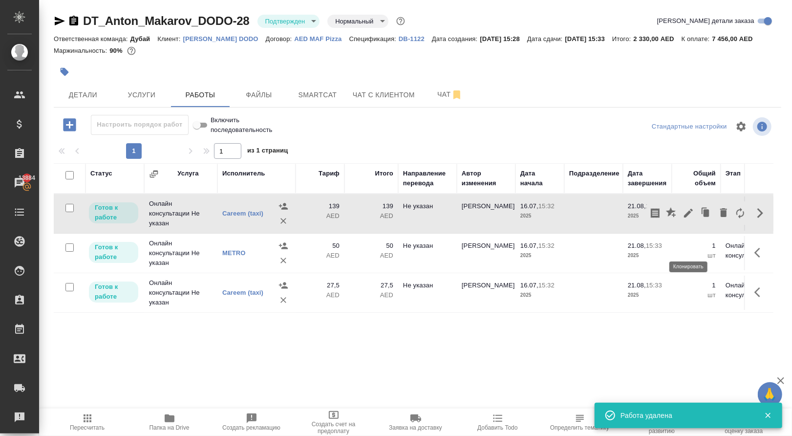
click at [703, 216] on icon "button" at bounding box center [706, 212] width 6 height 7
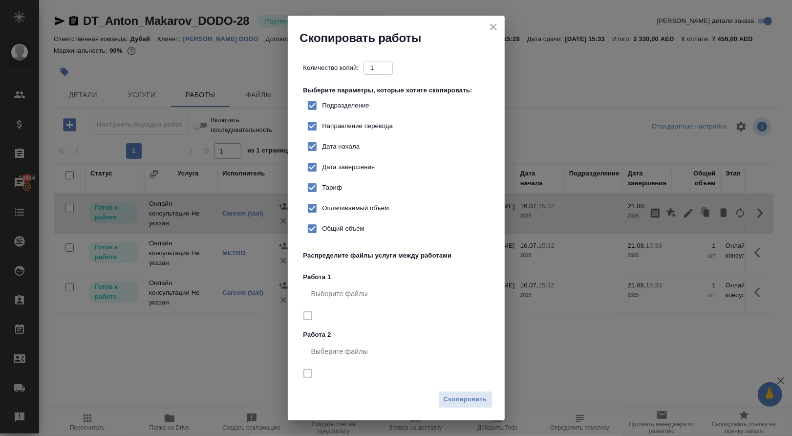
click at [335, 192] on span "Тариф" at bounding box center [332, 188] width 20 height 10
click at [322, 198] on input "Тариф" at bounding box center [312, 187] width 21 height 21
checkbox input "false"
click at [461, 397] on span "Скопировать" at bounding box center [464, 399] width 43 height 11
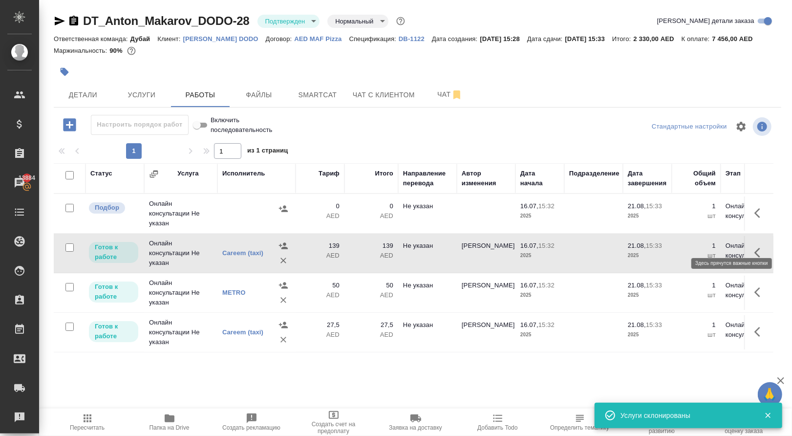
click at [754, 219] on icon "button" at bounding box center [760, 213] width 12 height 12
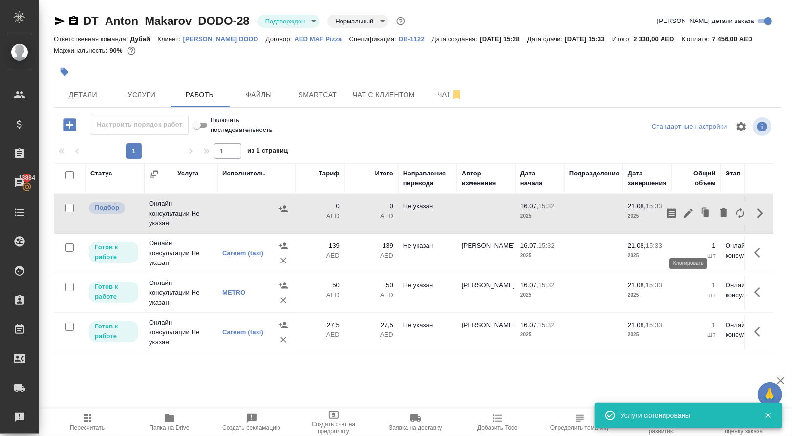
click at [703, 216] on icon "button" at bounding box center [706, 212] width 6 height 7
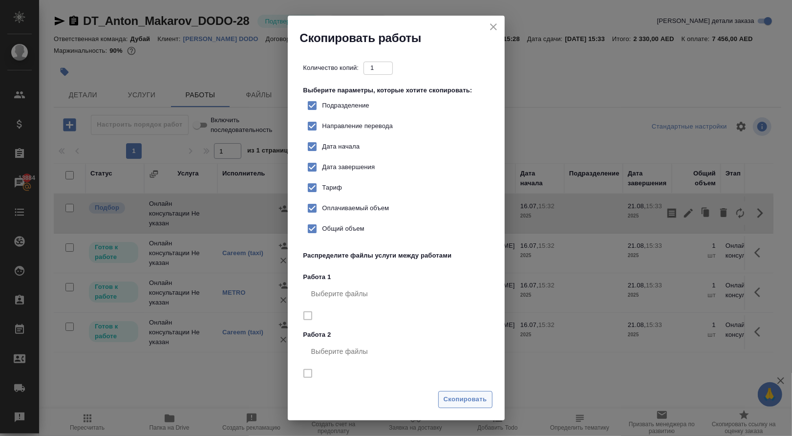
click at [461, 397] on span "Скопировать" at bounding box center [464, 399] width 43 height 11
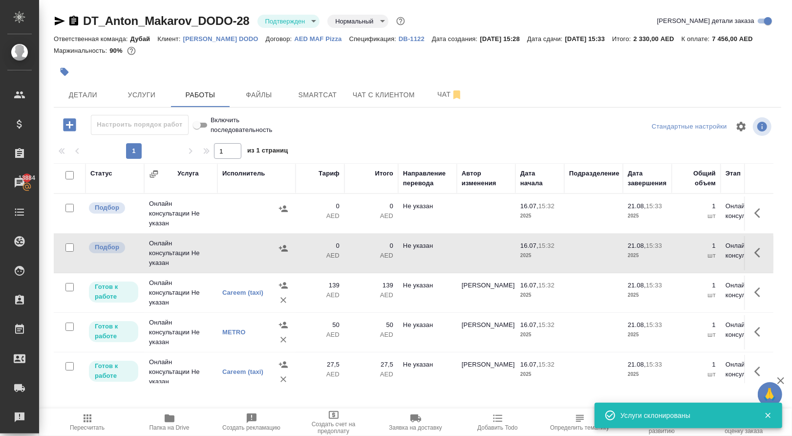
click at [754, 218] on icon "button" at bounding box center [757, 213] width 6 height 10
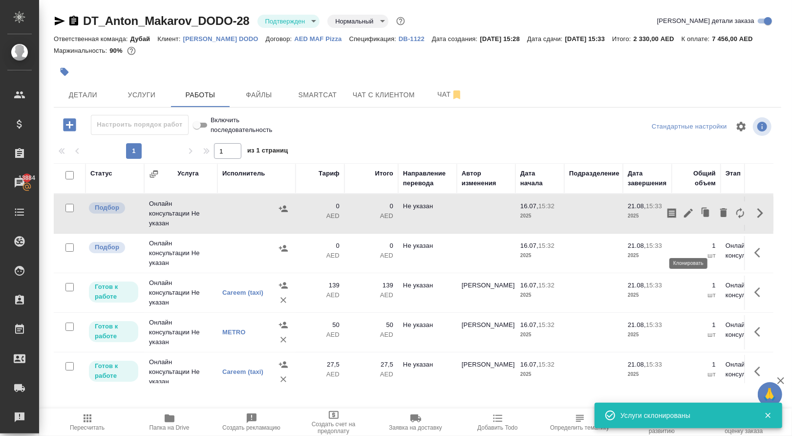
click at [703, 216] on icon "button" at bounding box center [706, 212] width 6 height 7
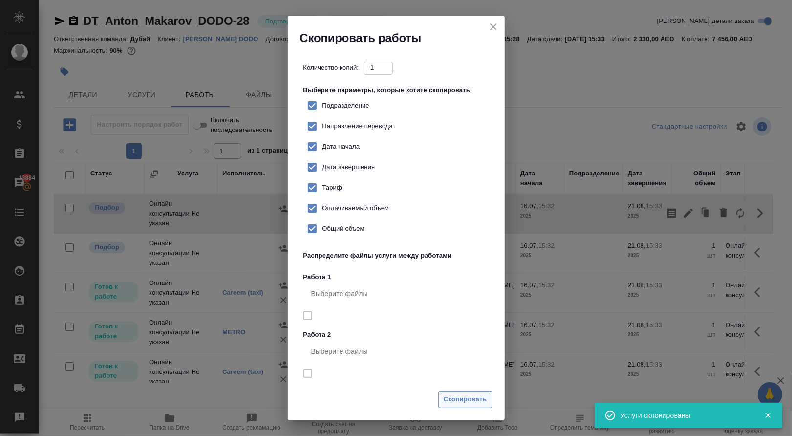
click at [473, 397] on span "Скопировать" at bounding box center [464, 399] width 43 height 11
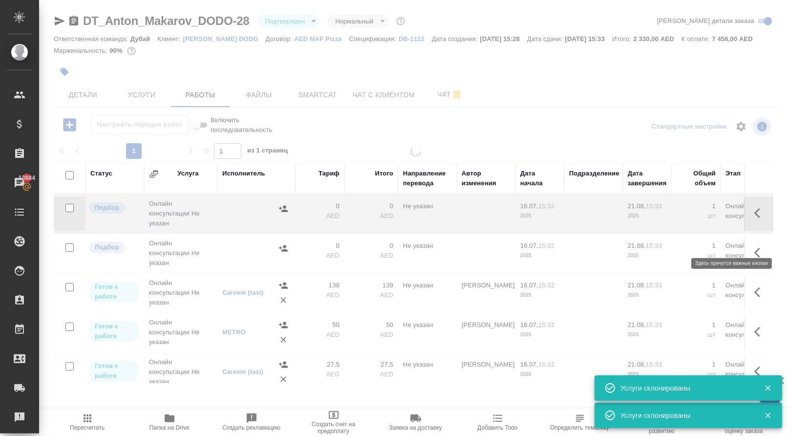
click at [754, 218] on icon "button" at bounding box center [757, 213] width 6 height 10
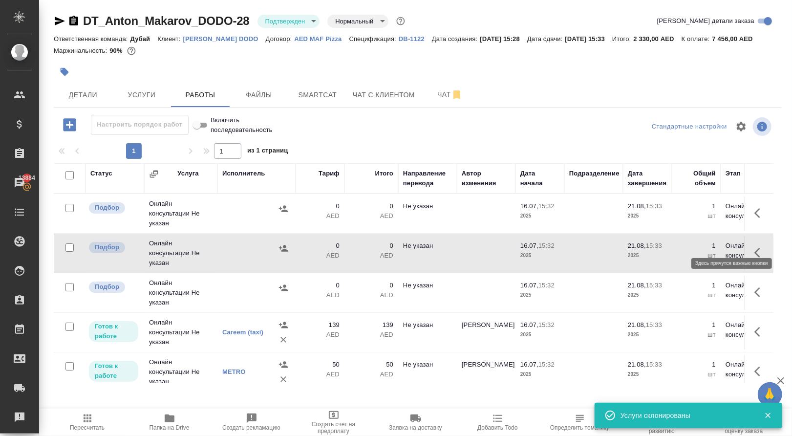
click at [749, 225] on button "button" at bounding box center [759, 212] width 23 height 23
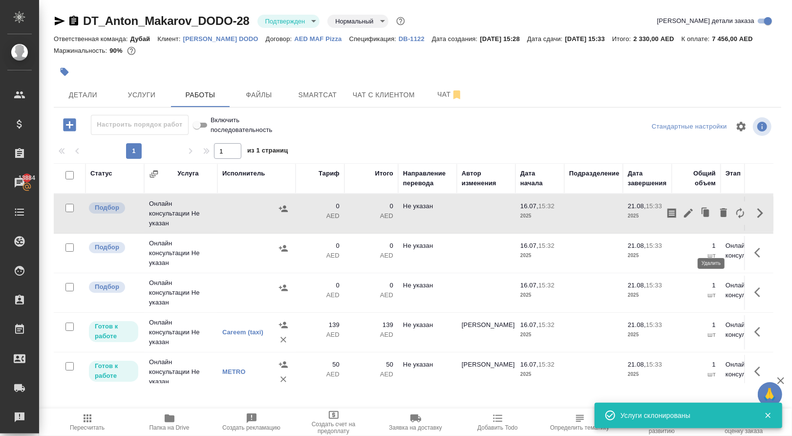
click at [717, 218] on icon "button" at bounding box center [723, 213] width 12 height 12
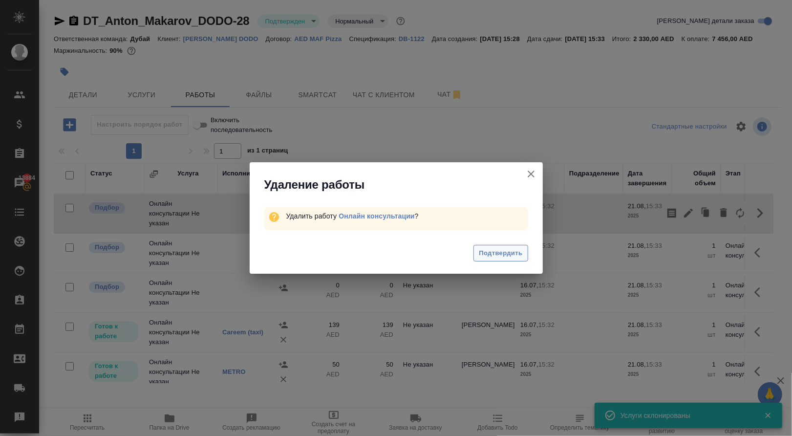
click at [499, 262] on button "Подтвердить" at bounding box center [500, 253] width 54 height 17
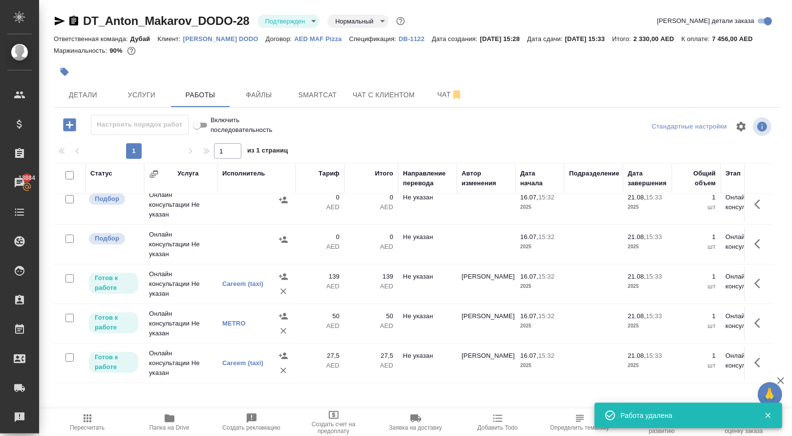
scroll to position [29, 0]
click at [754, 288] on icon "button" at bounding box center [757, 283] width 6 height 10
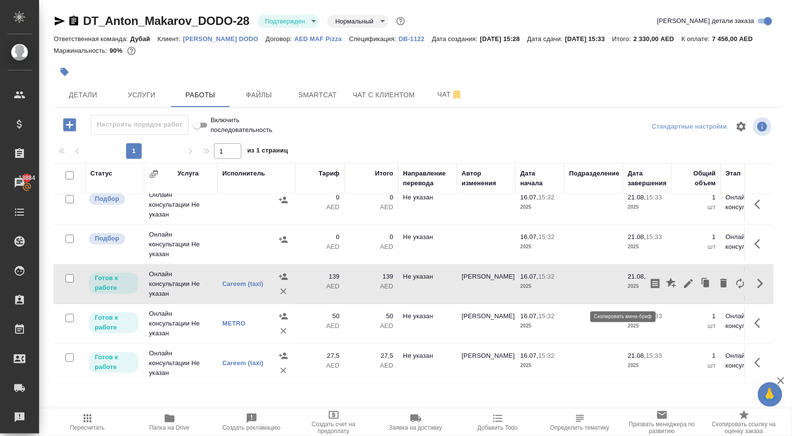
click at [650, 288] on icon "button" at bounding box center [654, 283] width 9 height 10
click at [684, 288] on icon "button" at bounding box center [688, 283] width 9 height 9
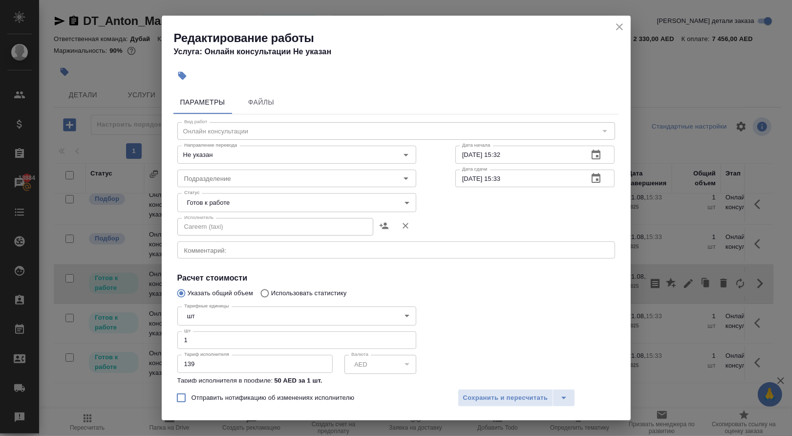
click at [619, 28] on icon "close" at bounding box center [619, 27] width 12 height 12
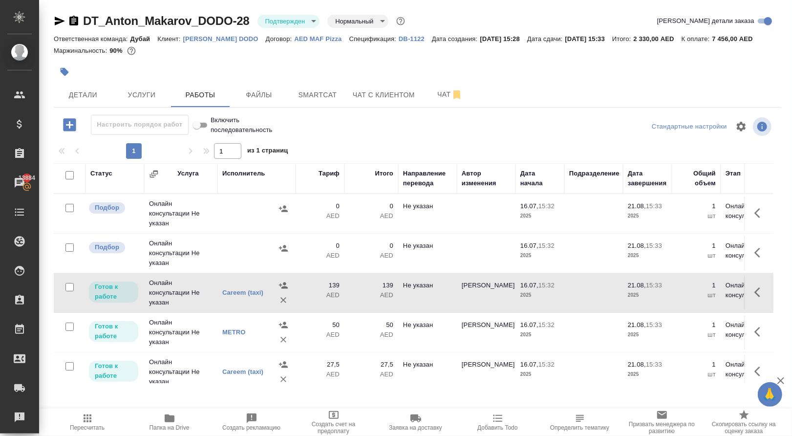
scroll to position [0, 0]
click at [286, 253] on icon "button" at bounding box center [283, 248] width 10 height 10
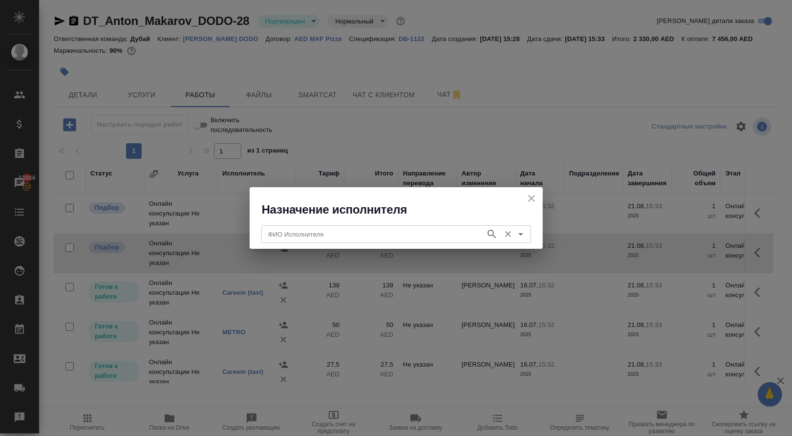
click at [305, 235] on input "ФИО Исполнителя" at bounding box center [372, 234] width 216 height 12
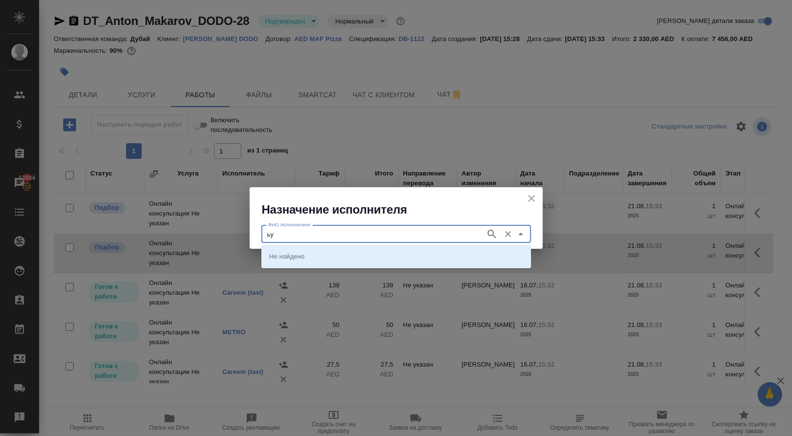
type input "ь"
type input "metro"
click at [315, 258] on li "METRO" at bounding box center [396, 256] width 270 height 18
type input "METRO"
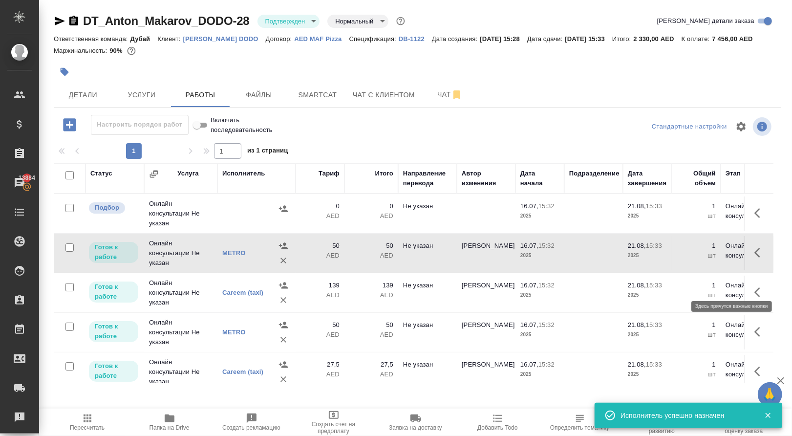
click at [758, 258] on icon "button" at bounding box center [760, 253] width 12 height 12
click at [682, 258] on icon "button" at bounding box center [688, 253] width 12 height 12
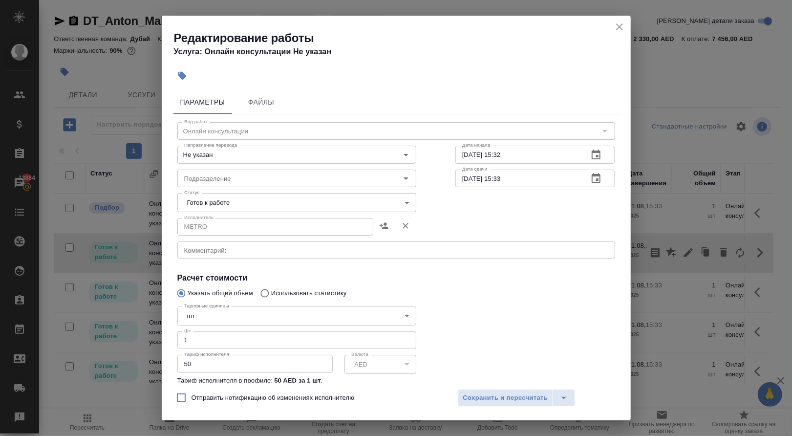
click at [217, 369] on input "50" at bounding box center [254, 364] width 155 height 18
type input "22"
click at [494, 389] on button "Сохранить и пересчитать" at bounding box center [506, 398] width 96 height 18
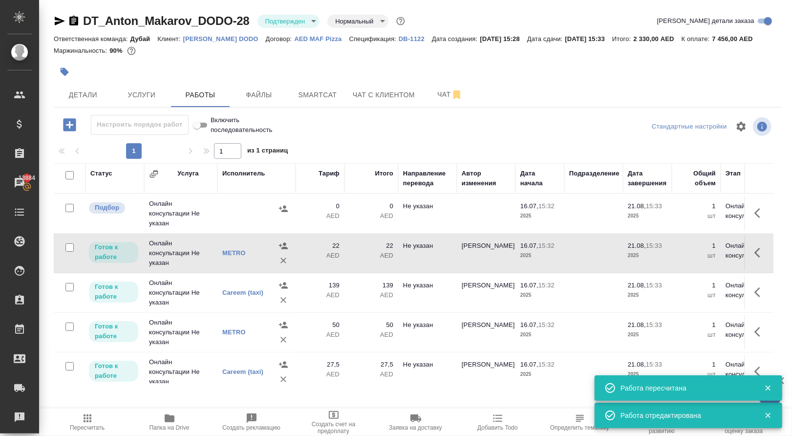
click at [309, 260] on p "AED" at bounding box center [319, 255] width 39 height 10
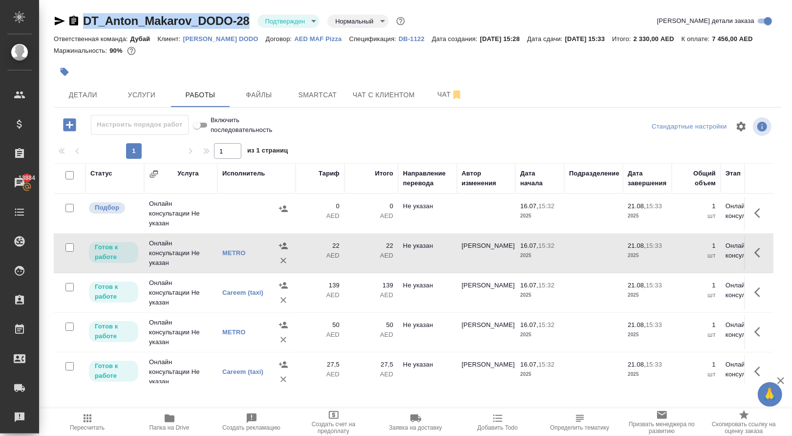
drag, startPoint x: 88, startPoint y: 16, endPoint x: 257, endPoint y: 21, distance: 168.5
click at [257, 21] on div "DT_Anton_Makarov_DODO-28 Подтвержден confirmed Нормальный normal" at bounding box center [230, 21] width 353 height 16
copy div "DT_Anton_Makarov_DODO-28"
drag, startPoint x: 90, startPoint y: 20, endPoint x: 259, endPoint y: 22, distance: 169.0
click at [260, 22] on div "DT_Anton_Makarov_DODO-28 Подтвержден confirmed Нормальный normal" at bounding box center [230, 21] width 353 height 16
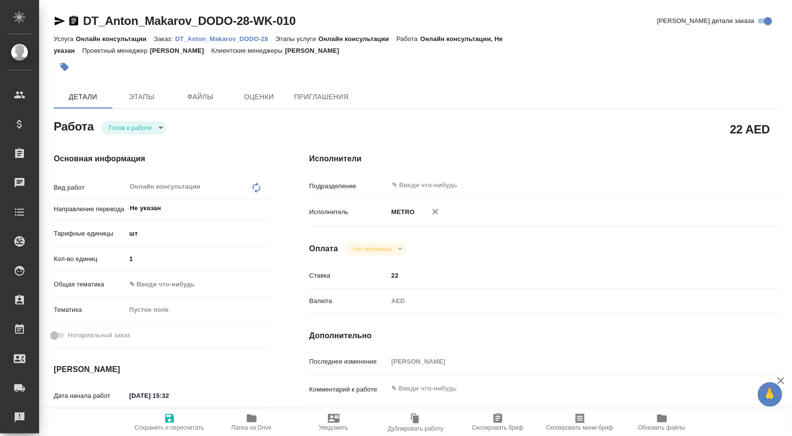
type textarea "x"
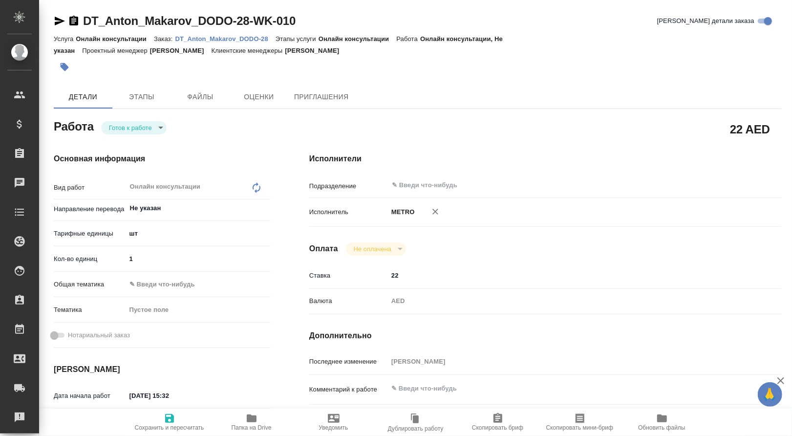
type textarea "x"
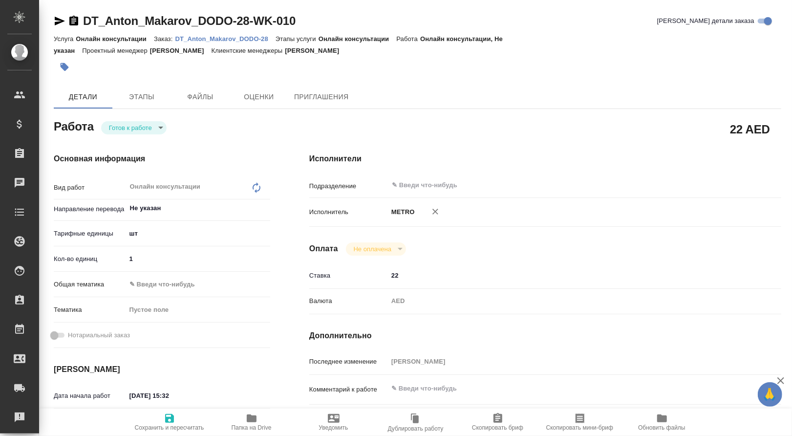
type textarea "x"
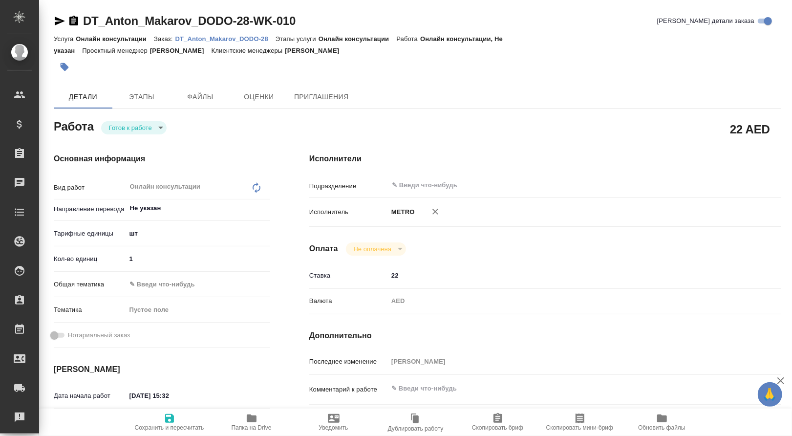
type textarea "x"
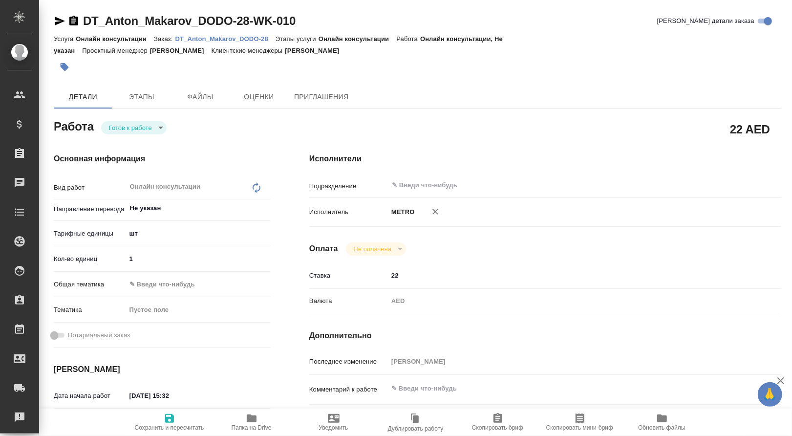
type textarea "x"
